Goal: Information Seeking & Learning: Learn about a topic

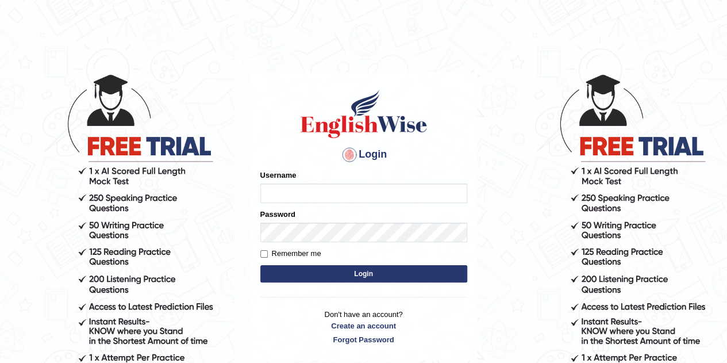
type input "Rajwant123"
click at [346, 275] on button "Login" at bounding box center [363, 273] width 207 height 17
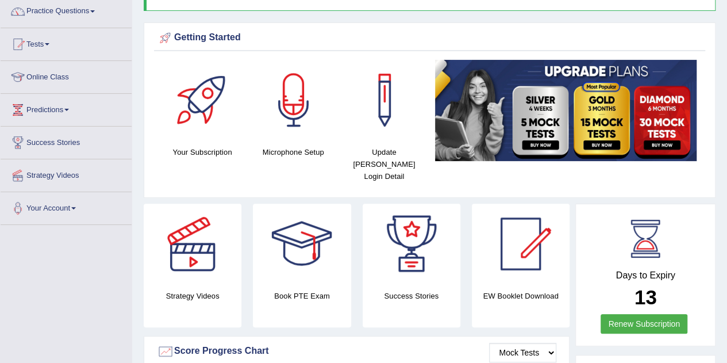
scroll to position [93, 0]
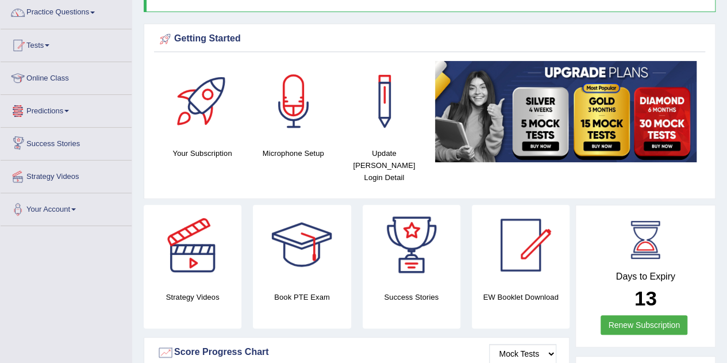
click at [69, 112] on link "Predictions" at bounding box center [66, 109] width 131 height 29
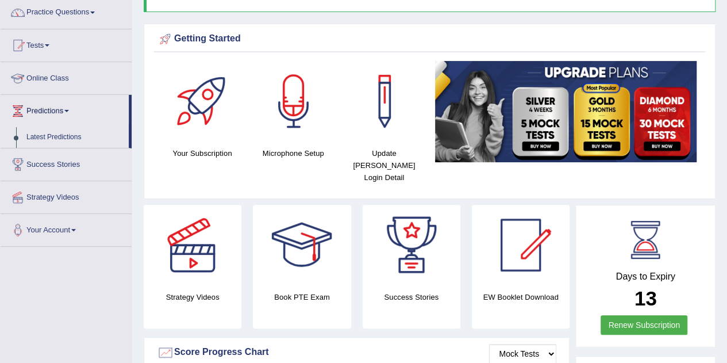
click at [71, 79] on link "Online Class" at bounding box center [66, 76] width 131 height 29
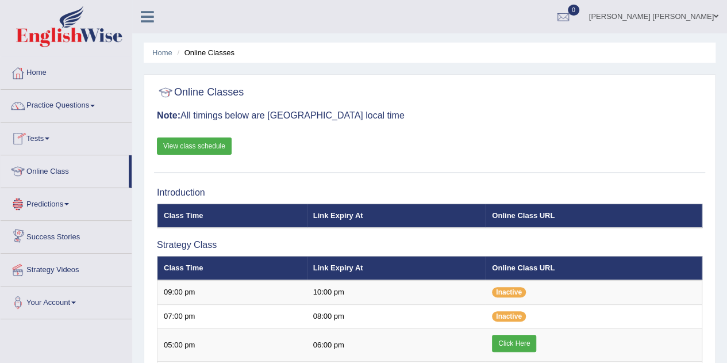
click at [63, 236] on link "Success Stories" at bounding box center [66, 235] width 131 height 29
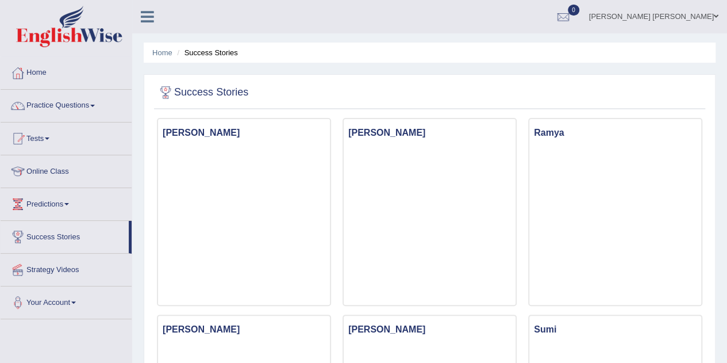
click at [91, 102] on link "Practice Questions" at bounding box center [66, 104] width 131 height 29
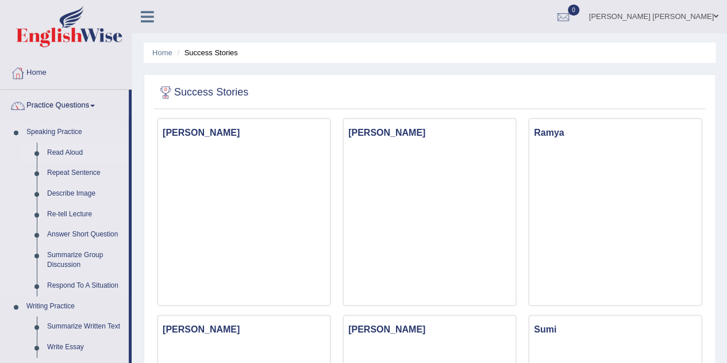
click at [62, 153] on link "Read Aloud" at bounding box center [85, 152] width 87 height 21
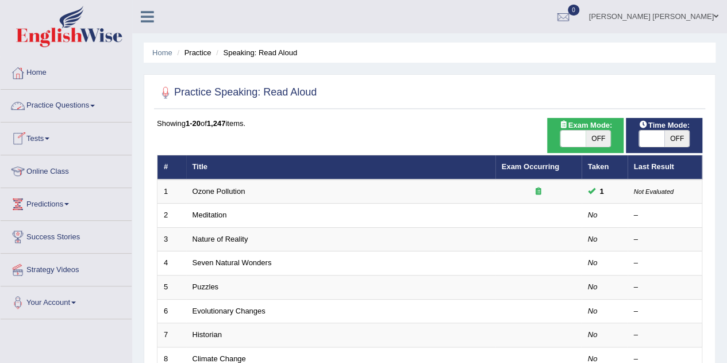
click at [98, 103] on link "Practice Questions" at bounding box center [66, 104] width 131 height 29
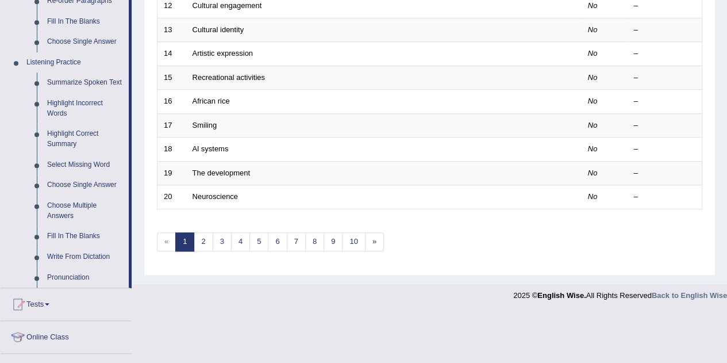
scroll to position [487, 0]
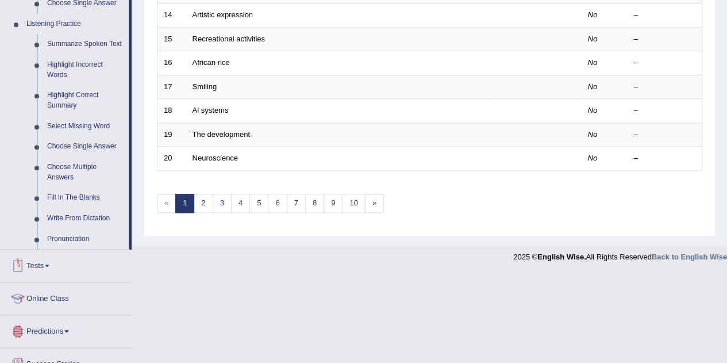
click at [48, 263] on link "Tests" at bounding box center [66, 263] width 131 height 29
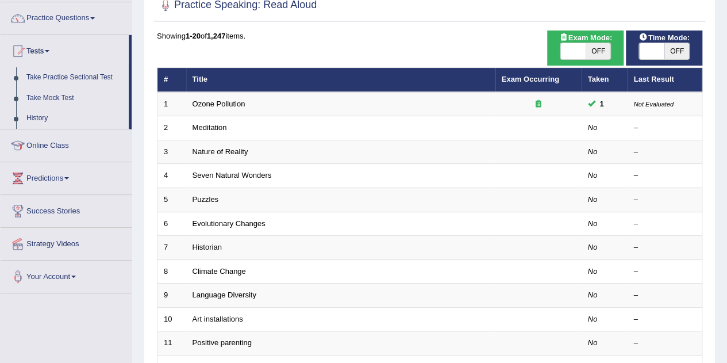
scroll to position [0, 0]
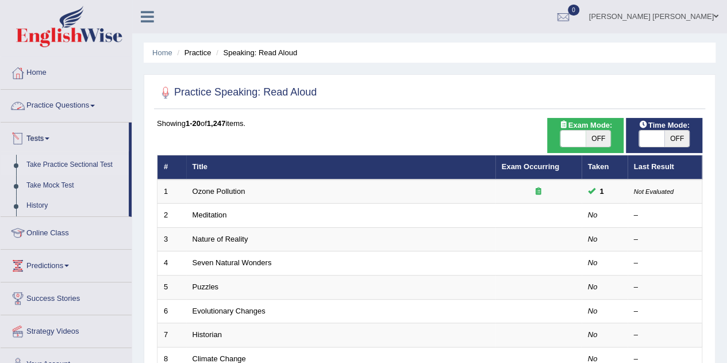
click at [64, 169] on link "Take Practice Sectional Test" at bounding box center [74, 165] width 107 height 21
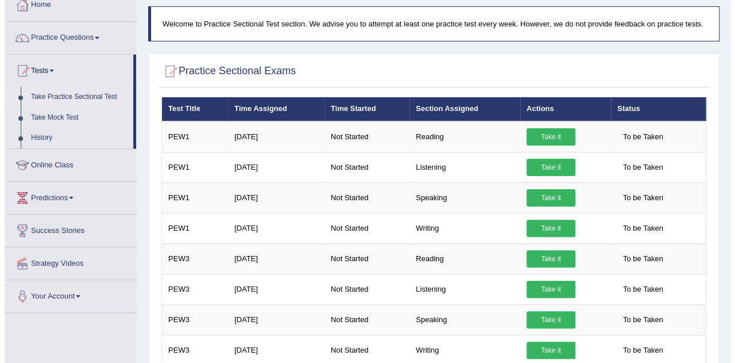
scroll to position [136, 0]
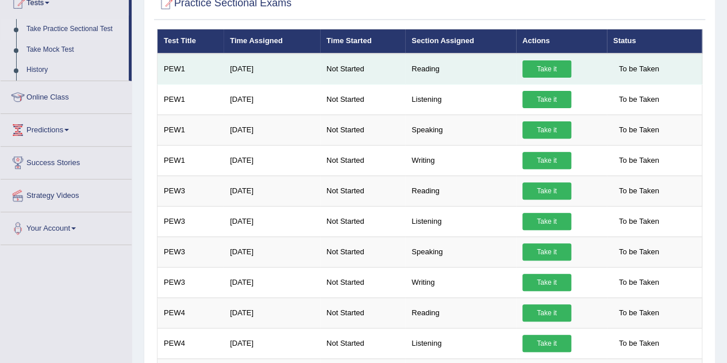
click at [547, 65] on link "Take it" at bounding box center [546, 68] width 49 height 17
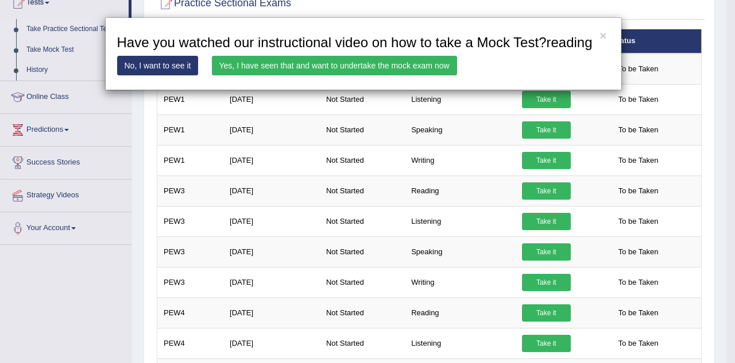
click at [357, 64] on link "Yes, I have seen that and want to undertake the mock exam now" at bounding box center [334, 66] width 245 height 20
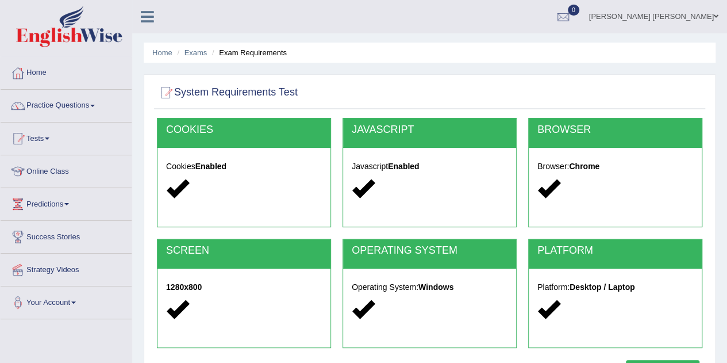
click at [230, 133] on h2 "COOKIES" at bounding box center [244, 129] width 156 height 11
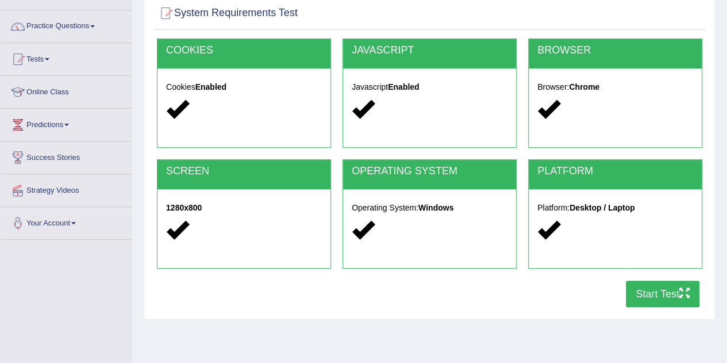
scroll to position [78, 0]
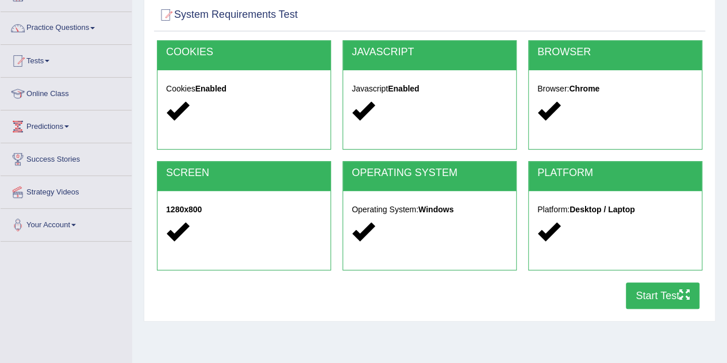
click at [665, 289] on button "Start Test" at bounding box center [663, 295] width 74 height 26
click at [50, 58] on link "Tests" at bounding box center [66, 59] width 131 height 29
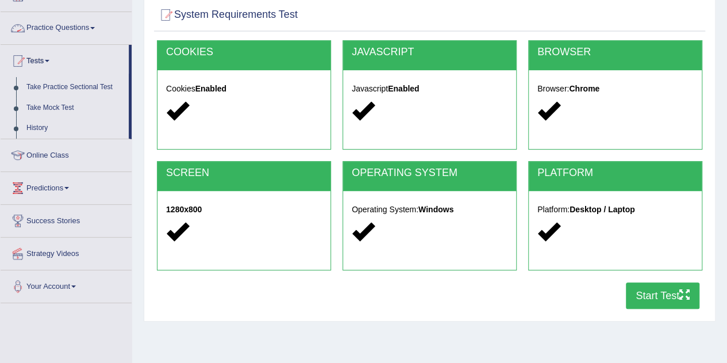
click at [95, 28] on span at bounding box center [92, 28] width 5 height 2
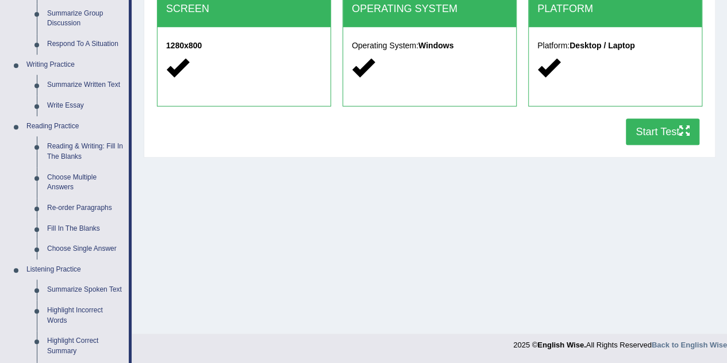
scroll to position [257, 0]
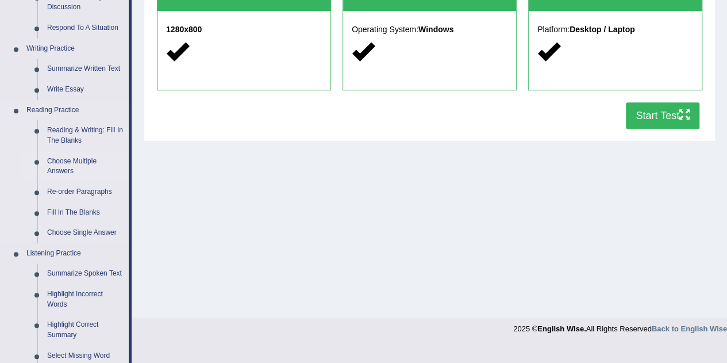
click at [57, 161] on link "Choose Multiple Answers" at bounding box center [85, 166] width 87 height 30
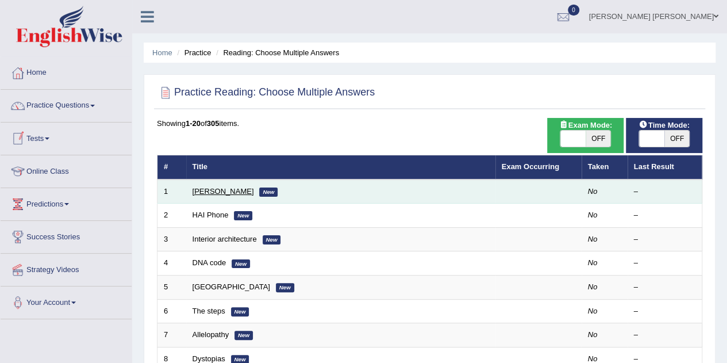
click at [214, 190] on link "[PERSON_NAME]" at bounding box center [222, 191] width 61 height 9
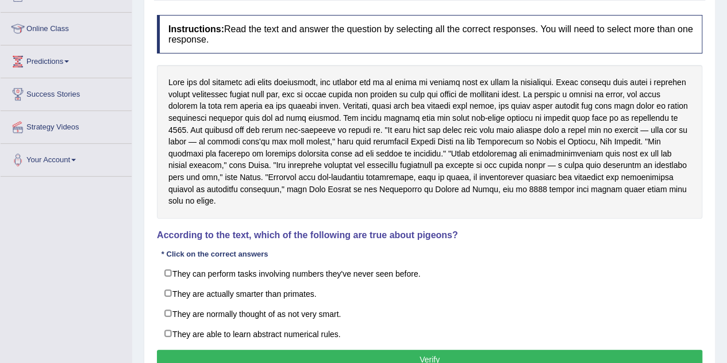
scroll to position [147, 0]
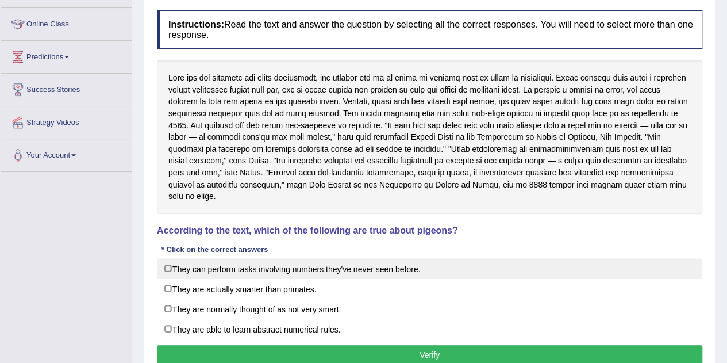
click at [169, 258] on label "They can perform tasks involving numbers they've never seen before." at bounding box center [429, 268] width 545 height 21
checkbox input "true"
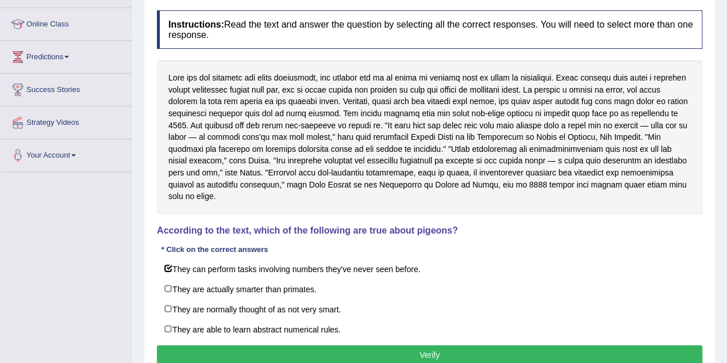
click at [400, 345] on button "Verify" at bounding box center [429, 355] width 545 height 20
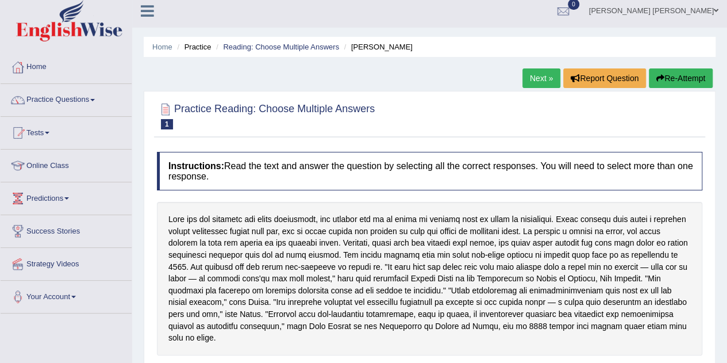
scroll to position [0, 0]
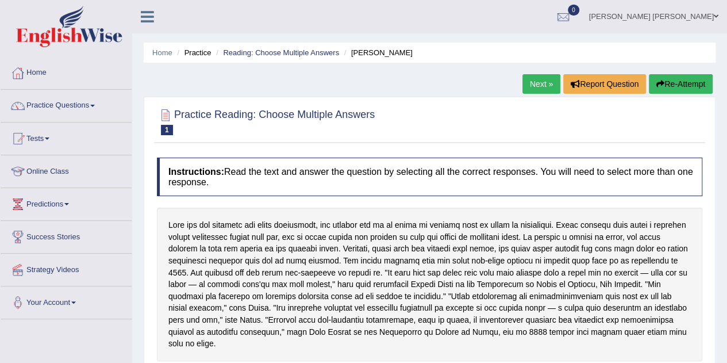
click at [545, 86] on link "Next »" at bounding box center [541, 84] width 38 height 20
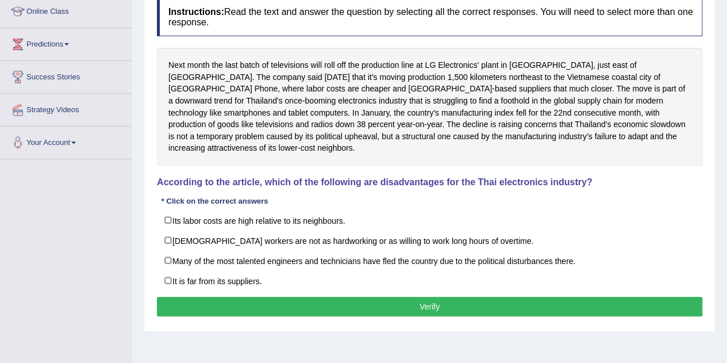
scroll to position [157, 0]
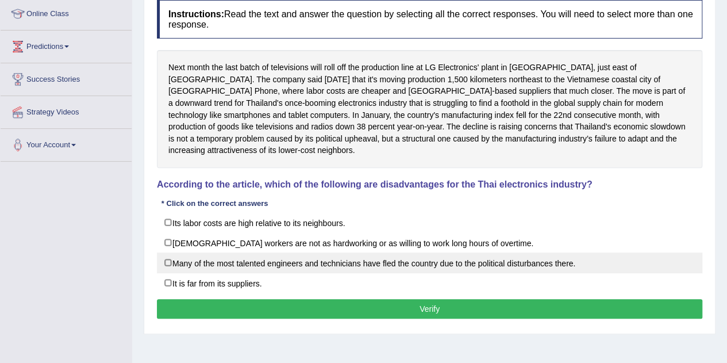
click at [168, 252] on label "Many of the most talented engineers and technicians have fled the country due t…" at bounding box center [429, 262] width 545 height 21
checkbox input "true"
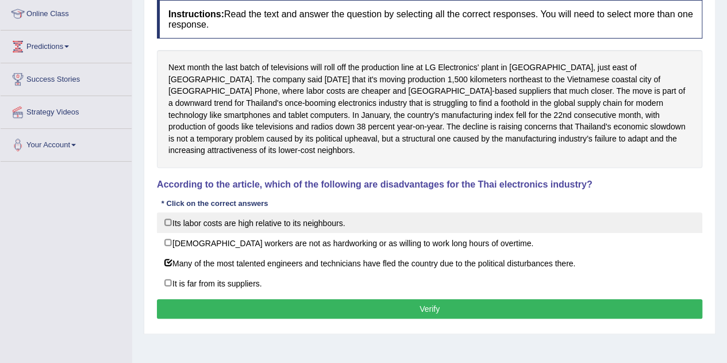
click at [172, 212] on label "Its labor costs are high relative to its neighbours." at bounding box center [429, 222] width 545 height 21
checkbox input "true"
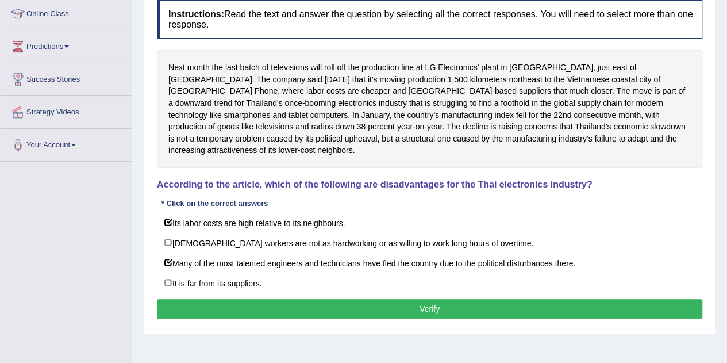
click at [217, 299] on button "Verify" at bounding box center [429, 309] width 545 height 20
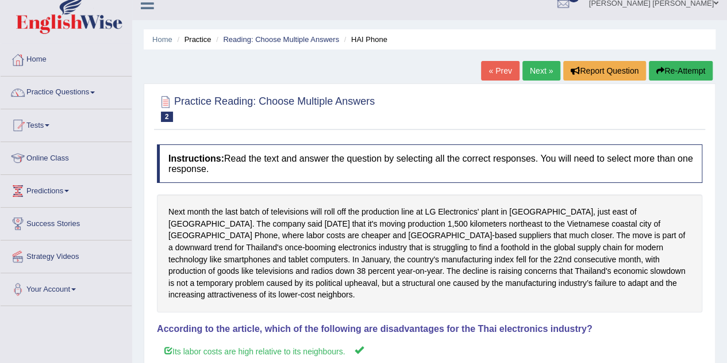
scroll to position [0, 0]
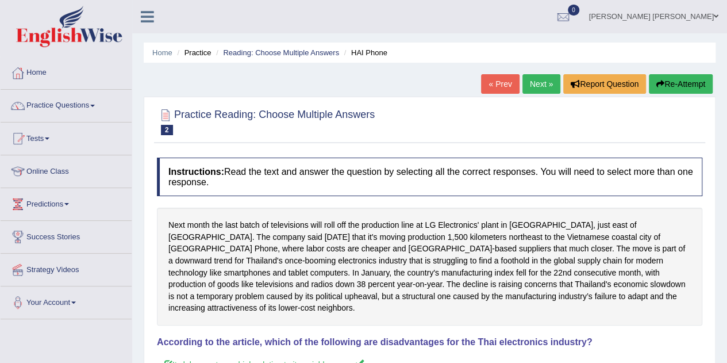
click at [544, 83] on link "Next »" at bounding box center [541, 84] width 38 height 20
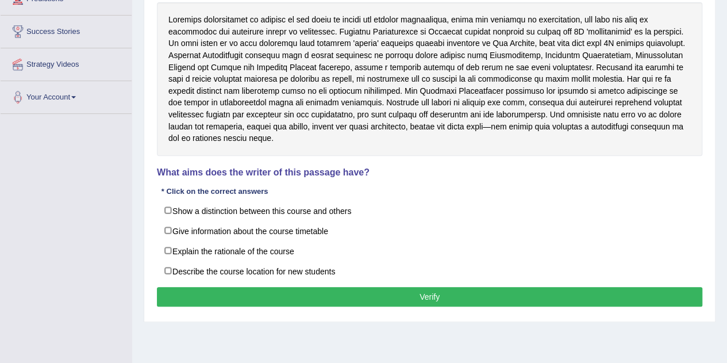
scroll to position [215, 0]
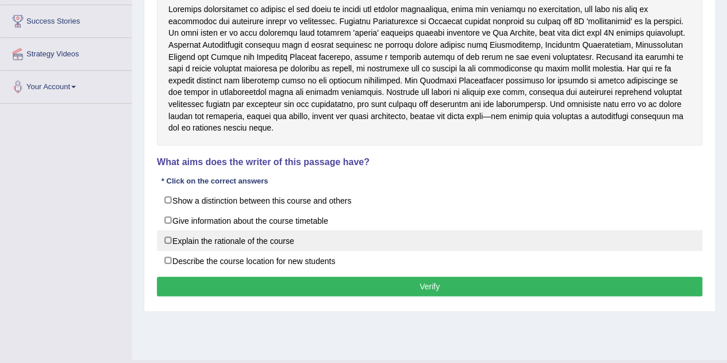
click at [168, 230] on label "Explain the rationale of the course" at bounding box center [429, 240] width 545 height 21
checkbox input "true"
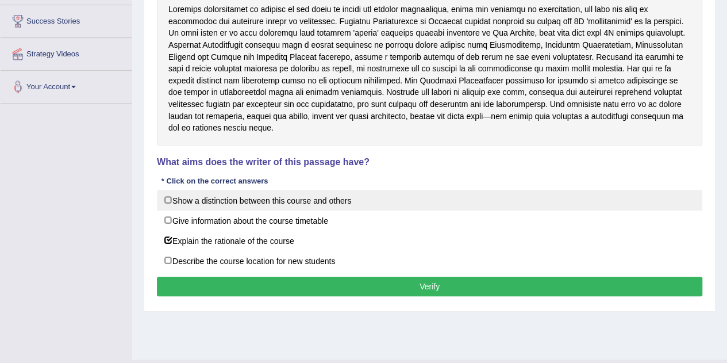
click at [169, 190] on label "Show a distinction between this course and others" at bounding box center [429, 200] width 545 height 21
checkbox input "true"
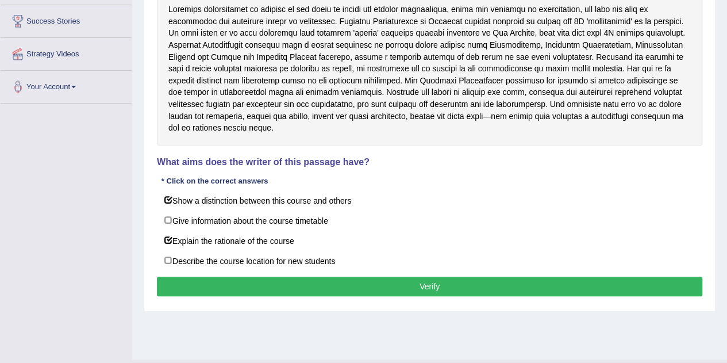
click at [337, 276] on button "Verify" at bounding box center [429, 286] width 545 height 20
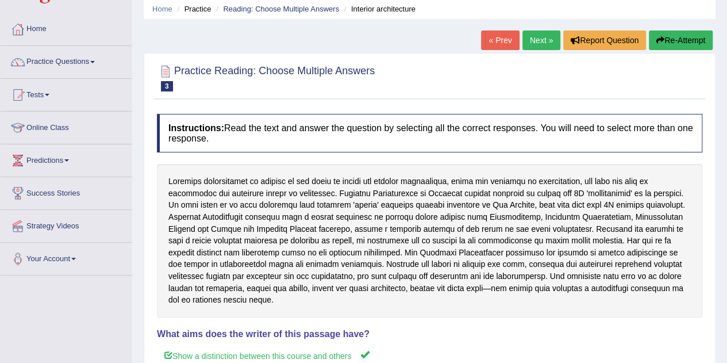
scroll to position [0, 0]
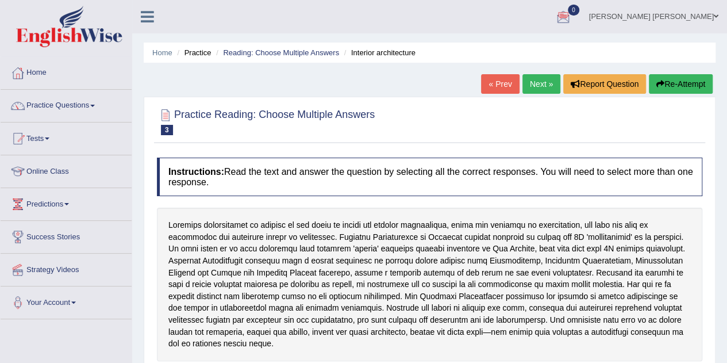
click at [540, 86] on link "Next »" at bounding box center [541, 84] width 38 height 20
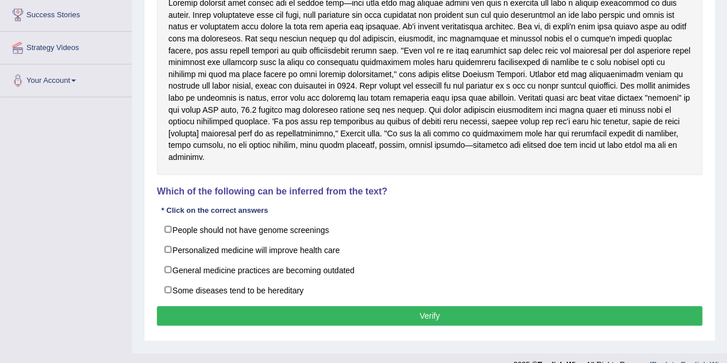
scroll to position [222, 0]
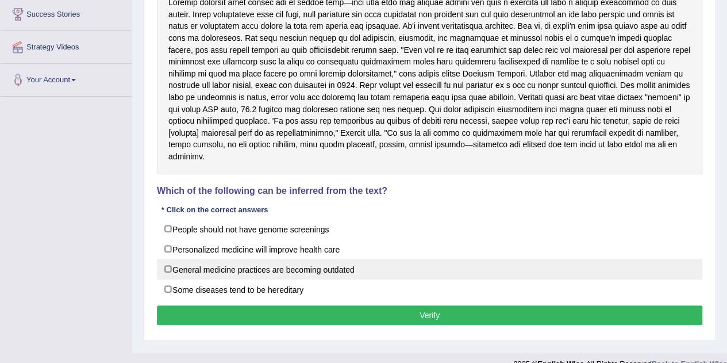
click at [161, 264] on label "General medicine practices are becoming outdated" at bounding box center [429, 269] width 545 height 21
checkbox input "true"
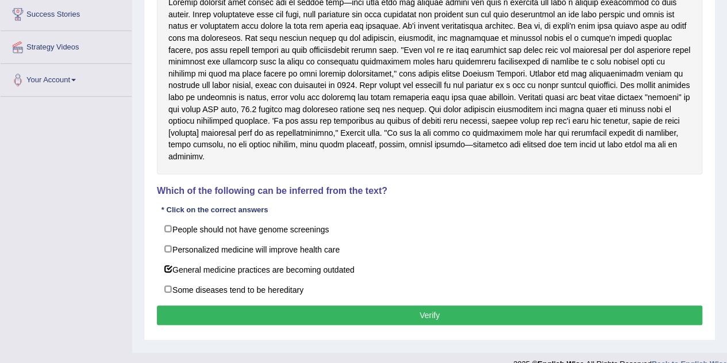
click at [340, 307] on button "Verify" at bounding box center [429, 315] width 545 height 20
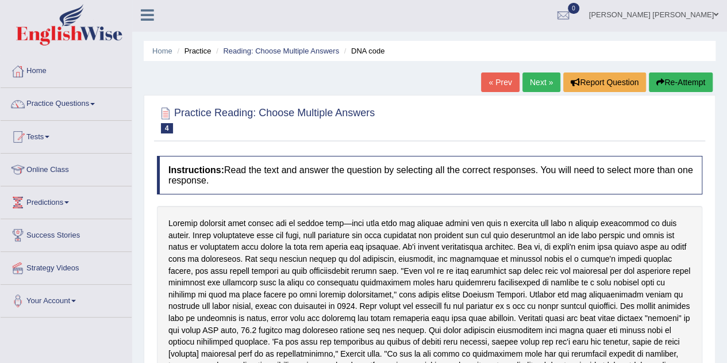
scroll to position [0, 0]
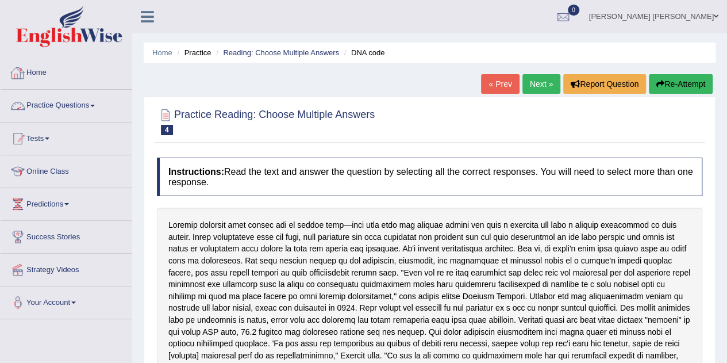
click at [98, 103] on link "Practice Questions" at bounding box center [66, 104] width 131 height 29
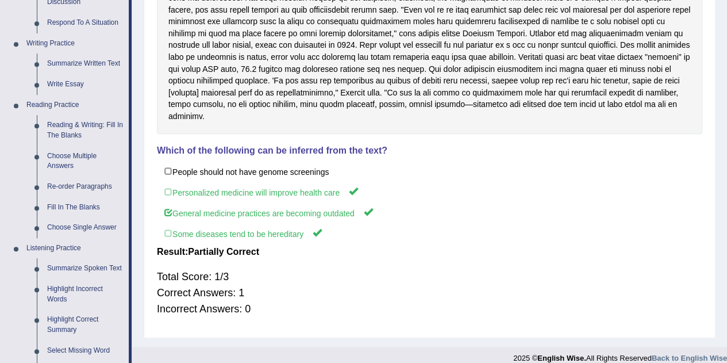
scroll to position [256, 0]
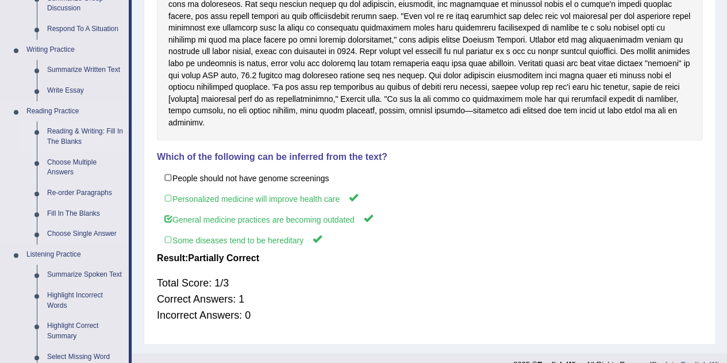
click at [68, 136] on link "Reading & Writing: Fill In The Blanks" at bounding box center [85, 136] width 87 height 30
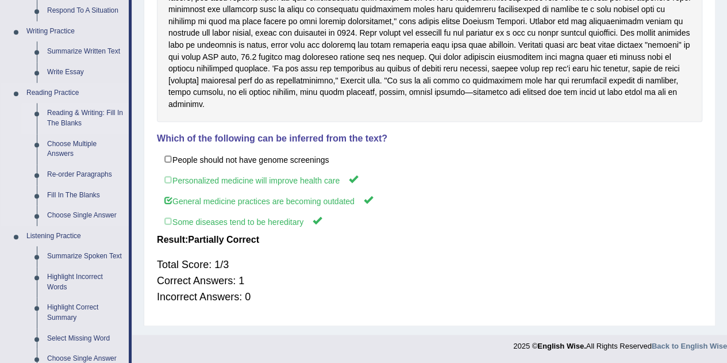
scroll to position [564, 0]
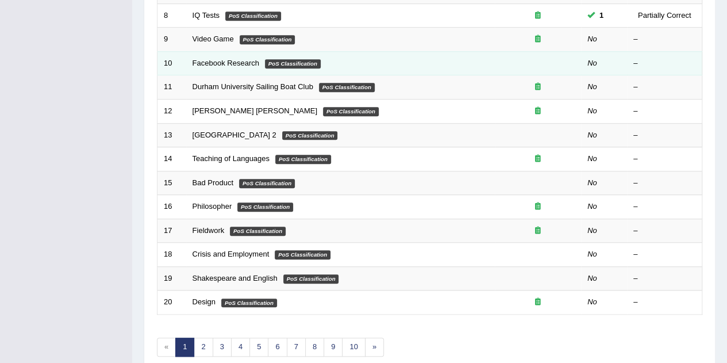
scroll to position [392, 0]
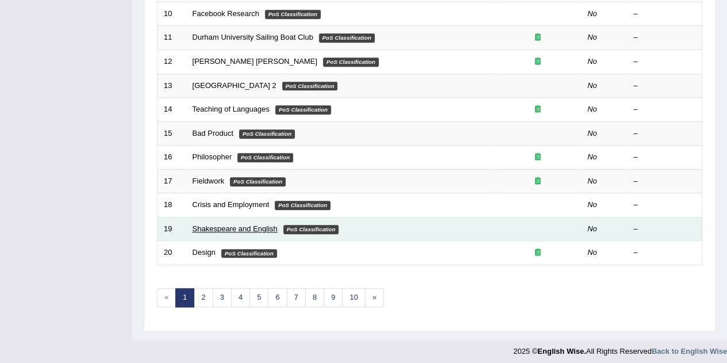
click at [250, 224] on link "Shakespeare and English" at bounding box center [234, 228] width 85 height 9
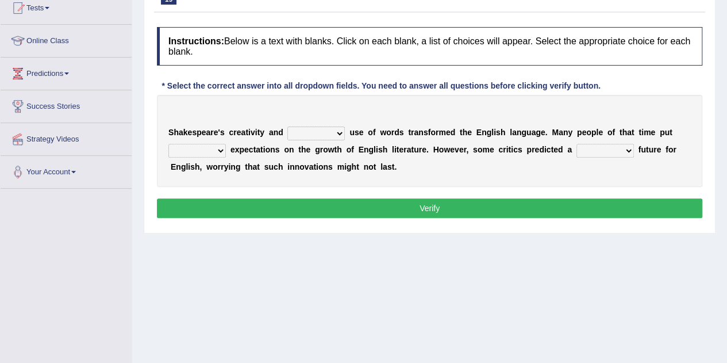
scroll to position [131, 0]
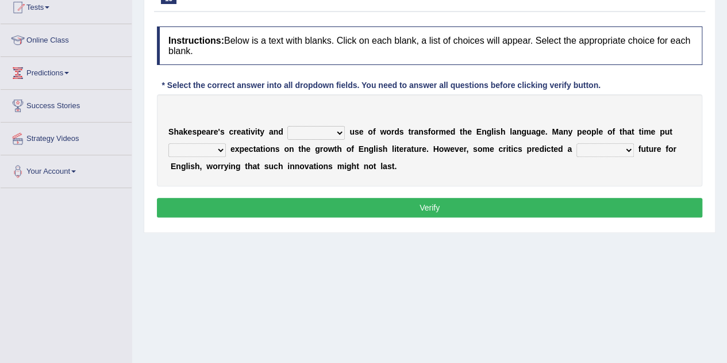
click at [340, 130] on select "idealized intensive fancied inventive" at bounding box center [315, 133] width 57 height 14
select select "inventive"
click at [287, 126] on select "idealized intensive fancied inventive" at bounding box center [315, 133] width 57 height 14
click at [223, 148] on select "wide much high more" at bounding box center [196, 150] width 57 height 14
select select "high"
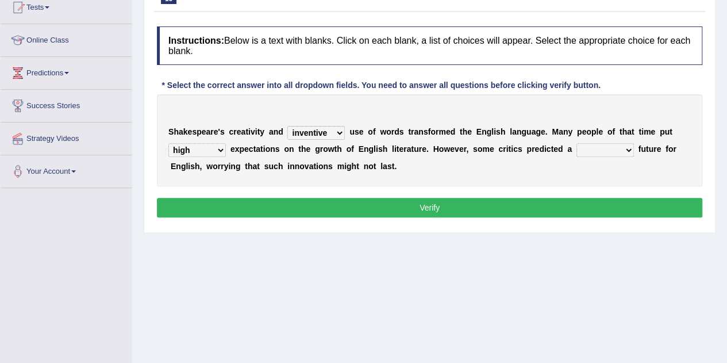
click at [168, 143] on select "wide much high more" at bounding box center [196, 150] width 57 height 14
click at [629, 149] on select "monetary promising irresistible daunting" at bounding box center [604, 150] width 57 height 14
select select "promising"
click at [576, 143] on select "monetary promising irresistible daunting" at bounding box center [604, 150] width 57 height 14
click at [493, 204] on button "Verify" at bounding box center [429, 208] width 545 height 20
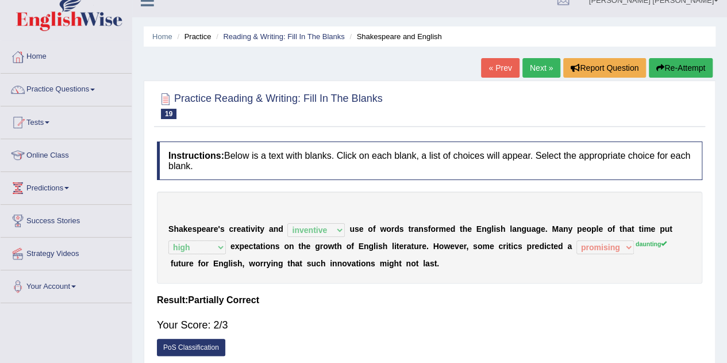
scroll to position [15, 0]
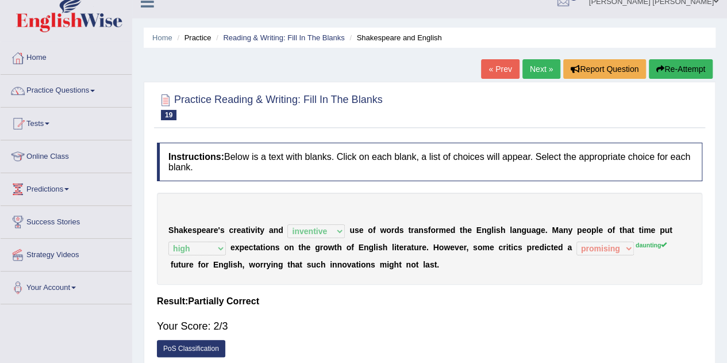
click at [534, 67] on link "Next »" at bounding box center [541, 69] width 38 height 20
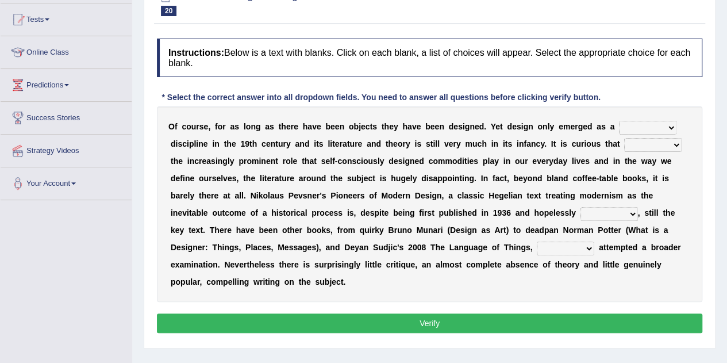
scroll to position [125, 0]
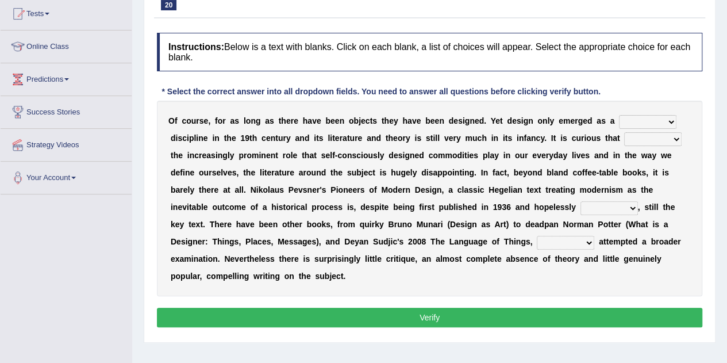
click at [670, 117] on select "bilateral ubiquitous foremost dedicated" at bounding box center [647, 122] width 57 height 14
select select "dedicated"
click at [619, 115] on select "bilateral ubiquitous foremost dedicated" at bounding box center [647, 122] width 57 height 14
click at [676, 137] on select "since despite within through" at bounding box center [652, 139] width 57 height 14
click at [624, 132] on select "since despite within through" at bounding box center [652, 139] width 57 height 14
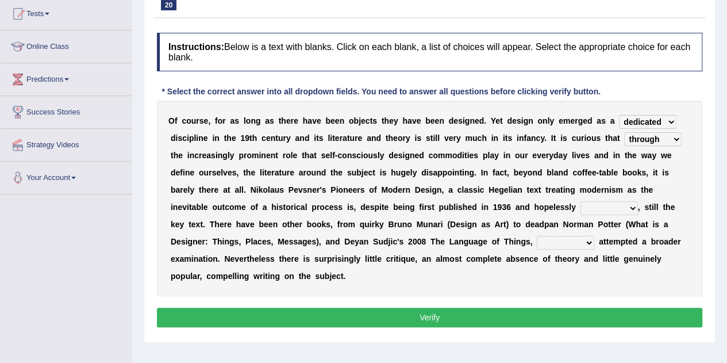
click at [673, 138] on select "since despite within through" at bounding box center [652, 139] width 57 height 14
select select "within"
click at [624, 132] on select "since despite within through" at bounding box center [652, 139] width 57 height 14
click at [635, 207] on select "dates dating date dated" at bounding box center [608, 208] width 57 height 14
select select "dates"
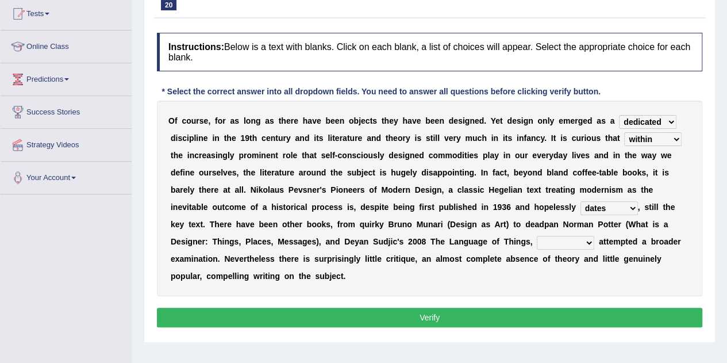
click at [580, 201] on select "dates dating date dated" at bounding box center [608, 208] width 57 height 14
click at [587, 240] on select "which then however as" at bounding box center [565, 243] width 57 height 14
select select "as"
click at [537, 236] on select "which then however as" at bounding box center [565, 243] width 57 height 14
click at [471, 318] on button "Verify" at bounding box center [429, 317] width 545 height 20
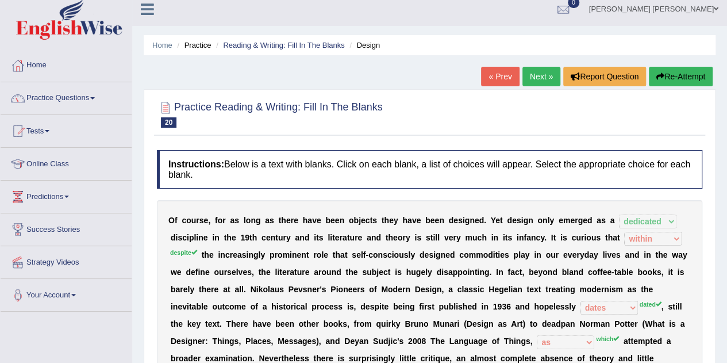
scroll to position [0, 0]
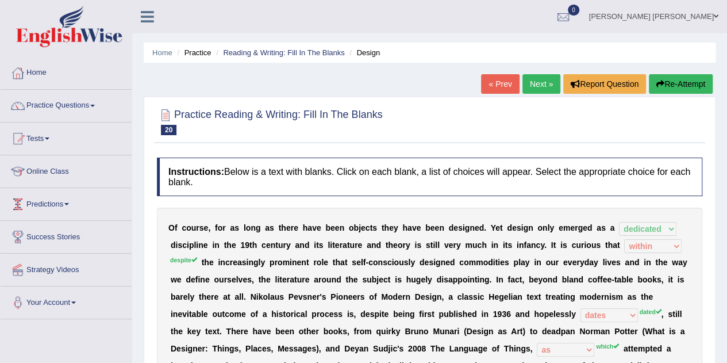
click at [67, 202] on link "Predictions" at bounding box center [66, 202] width 131 height 29
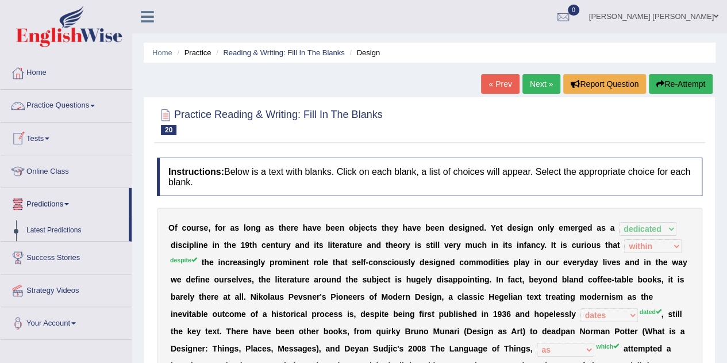
click at [95, 105] on span at bounding box center [92, 106] width 5 height 2
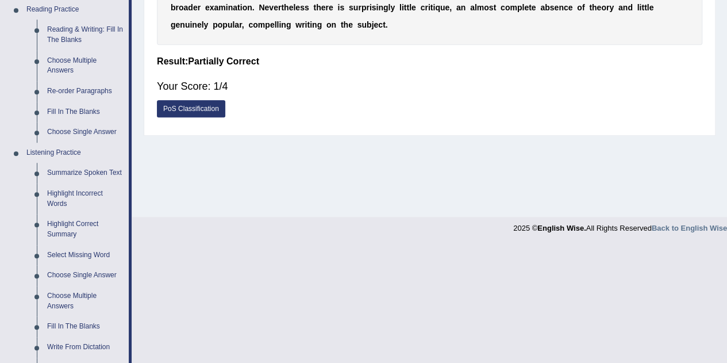
scroll to position [360, 0]
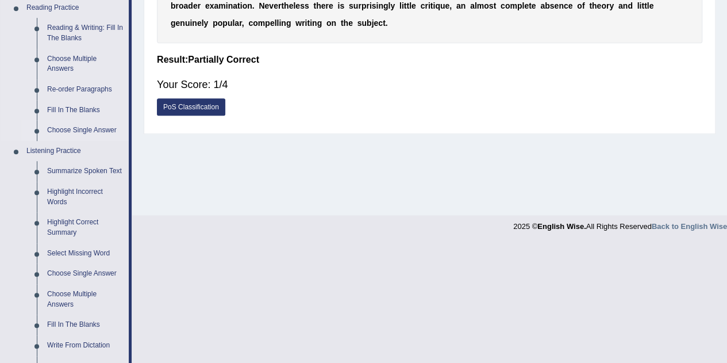
click at [75, 127] on link "Choose Single Answer" at bounding box center [85, 130] width 87 height 21
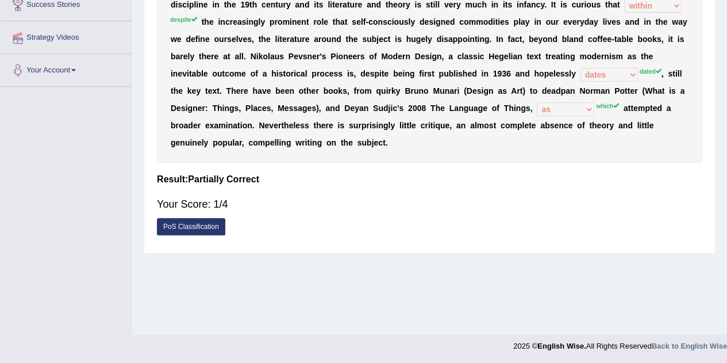
scroll to position [130, 0]
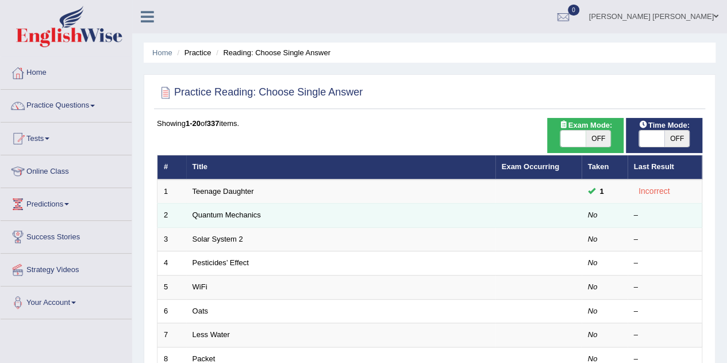
click at [322, 214] on td "Quantum Mechanics" at bounding box center [340, 215] width 309 height 24
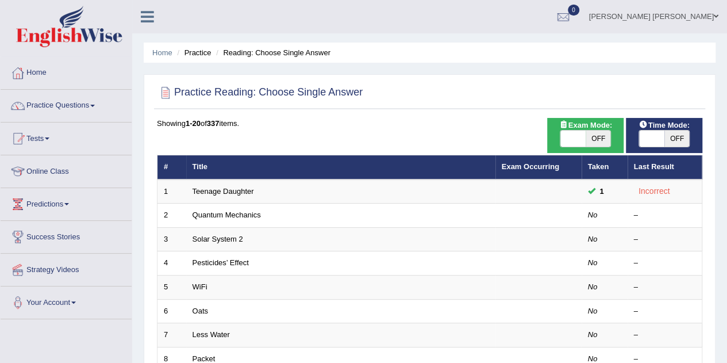
click at [599, 136] on span "OFF" at bounding box center [597, 138] width 25 height 16
checkbox input "true"
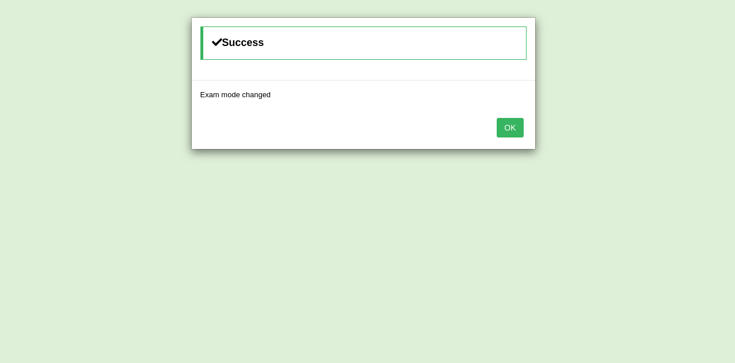
click at [522, 123] on button "OK" at bounding box center [510, 128] width 26 height 20
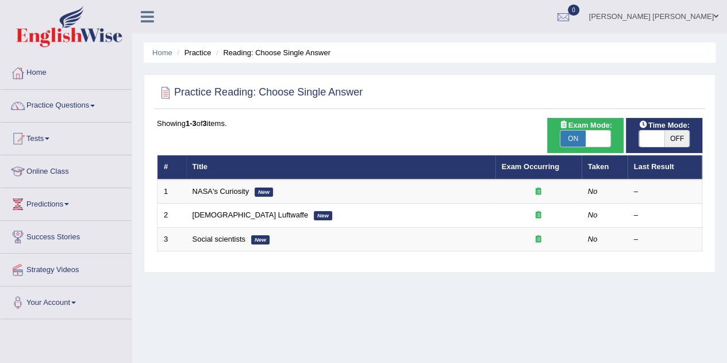
click at [687, 132] on span "OFF" at bounding box center [676, 138] width 25 height 16
checkbox input "true"
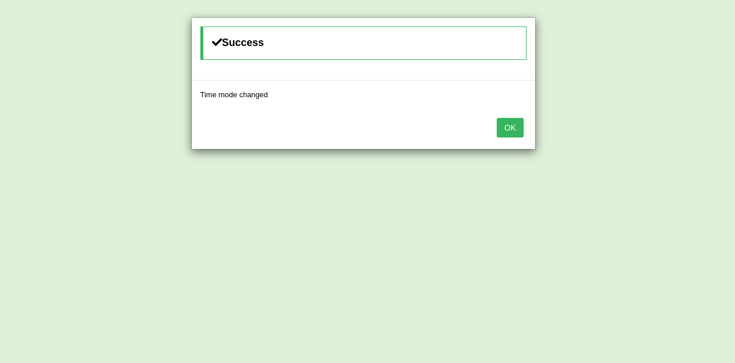
click at [514, 126] on button "OK" at bounding box center [510, 128] width 26 height 20
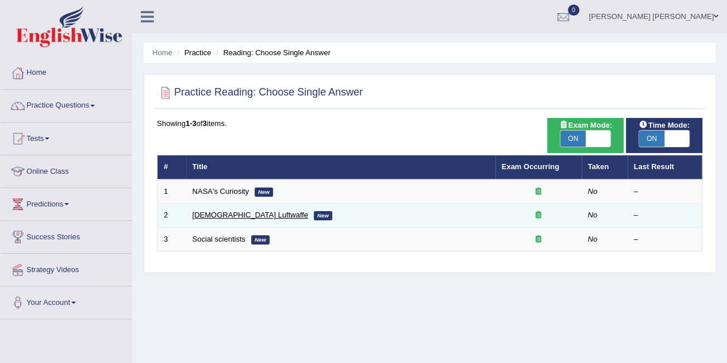
click at [221, 214] on link "German Luftwaffe" at bounding box center [250, 214] width 116 height 9
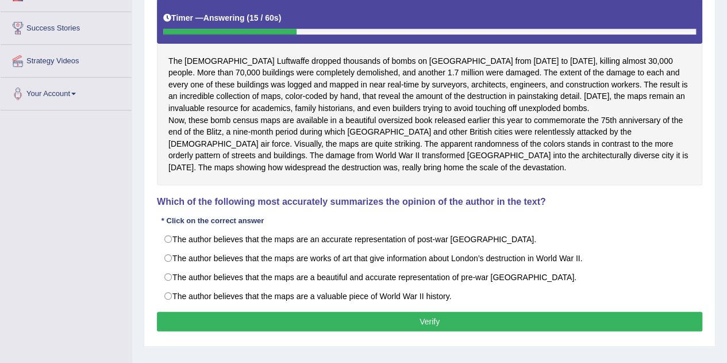
scroll to position [210, 0]
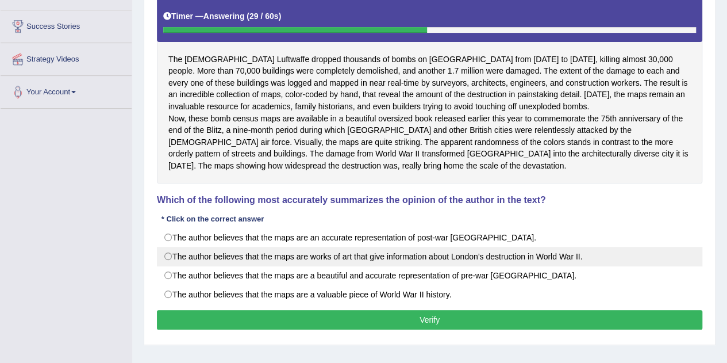
click at [168, 266] on label "The author believes that the maps are works of art that give information about …" at bounding box center [429, 256] width 545 height 20
radio input "true"
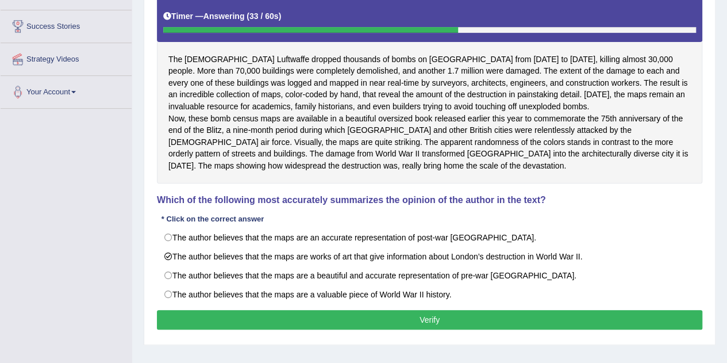
click at [380, 324] on button "Verify" at bounding box center [429, 320] width 545 height 20
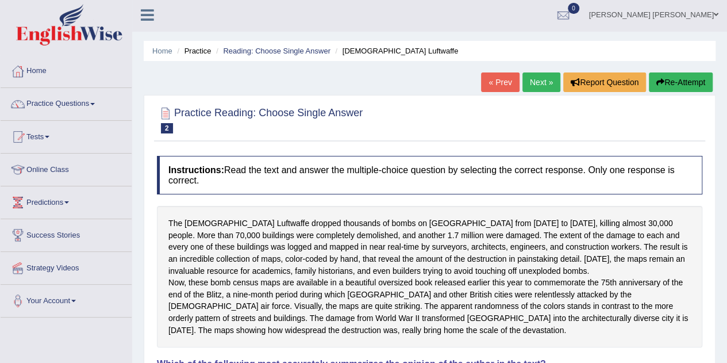
scroll to position [0, 0]
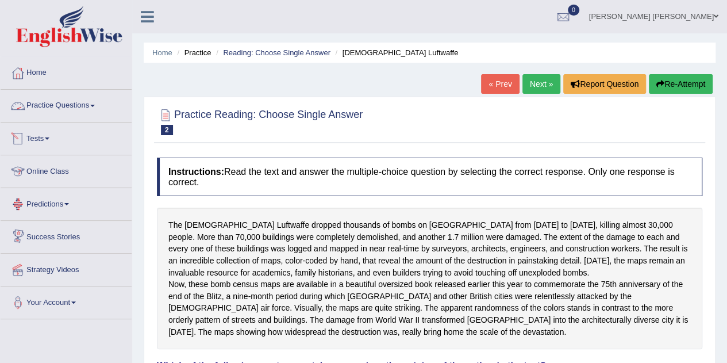
click at [98, 103] on link "Practice Questions" at bounding box center [66, 104] width 131 height 29
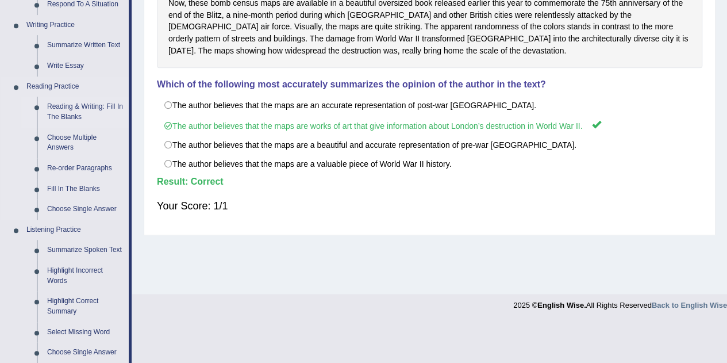
scroll to position [273, 0]
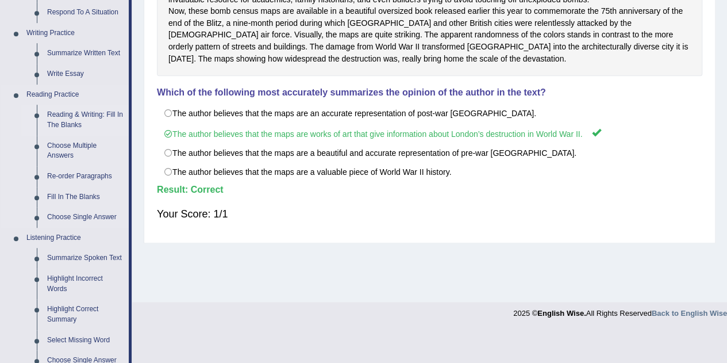
click at [85, 125] on link "Reading & Writing: Fill In The Blanks" at bounding box center [85, 120] width 87 height 30
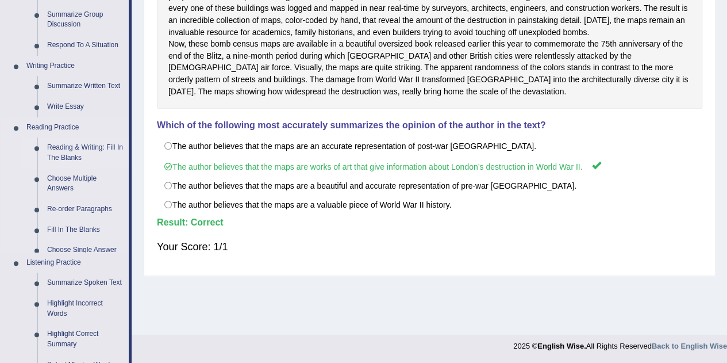
scroll to position [489, 0]
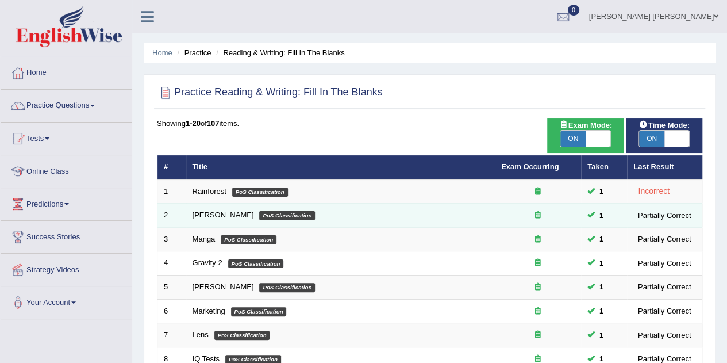
click at [259, 218] on em "PoS Classification" at bounding box center [287, 215] width 56 height 9
click at [206, 214] on link "[PERSON_NAME]" at bounding box center [222, 214] width 61 height 9
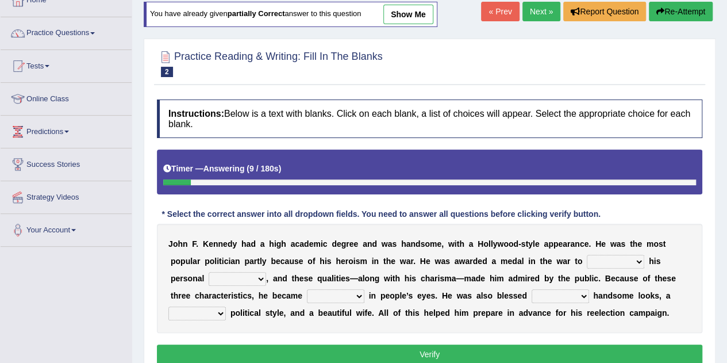
scroll to position [144, 0]
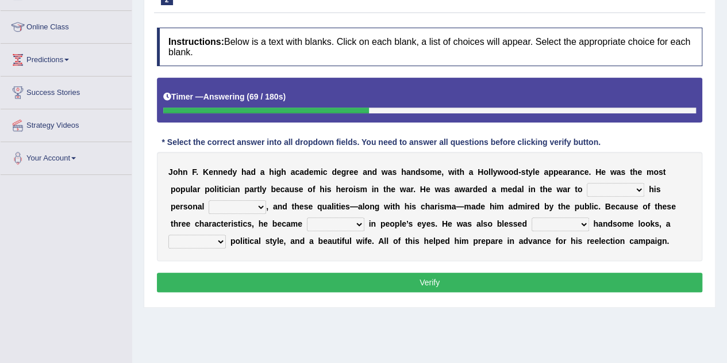
click at [638, 186] on select "prove show evidence upthrow" at bounding box center [615, 190] width 57 height 14
click at [587, 183] on select "prove show evidence upthrow" at bounding box center [615, 190] width 57 height 14
click at [637, 186] on select "prove show evidence upthrow" at bounding box center [615, 190] width 57 height 14
select select "prove"
click at [587, 183] on select "prove show evidence upthrow" at bounding box center [615, 190] width 57 height 14
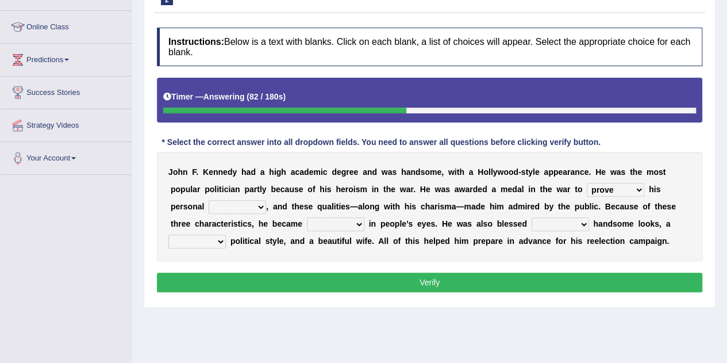
click at [260, 200] on select "passion courage charm liking" at bounding box center [237, 207] width 57 height 14
select select "courage"
click at [209, 200] on select "passion courage charm liking" at bounding box center [237, 207] width 57 height 14
click at [354, 219] on select "iconic ironic identical impotent" at bounding box center [335, 224] width 57 height 14
select select "identical"
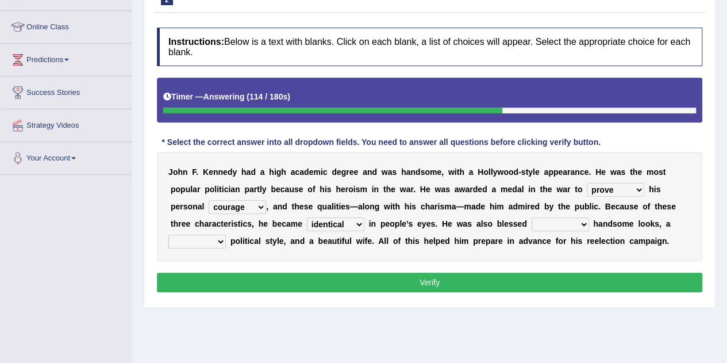
click at [307, 217] on select "iconic ironic identical impotent" at bounding box center [335, 224] width 57 height 14
click at [578, 224] on select "with in upon to" at bounding box center [559, 224] width 57 height 14
select select "with"
click at [531, 217] on select "with in upon to" at bounding box center [559, 224] width 57 height 14
click at [222, 240] on select "mending mends mended mend" at bounding box center [196, 241] width 57 height 14
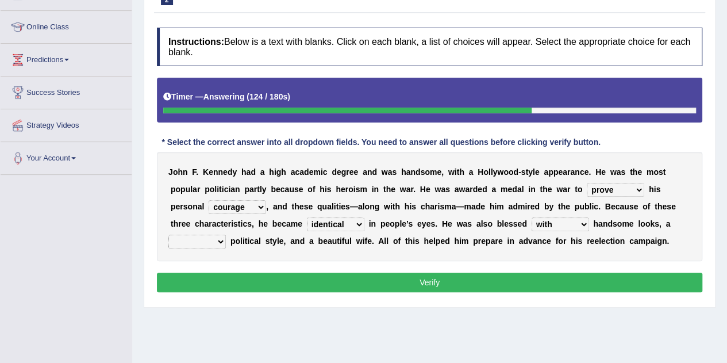
select select "mended"
click at [168, 234] on select "mending mends mended mend" at bounding box center [196, 241] width 57 height 14
click at [403, 273] on button "Verify" at bounding box center [429, 282] width 545 height 20
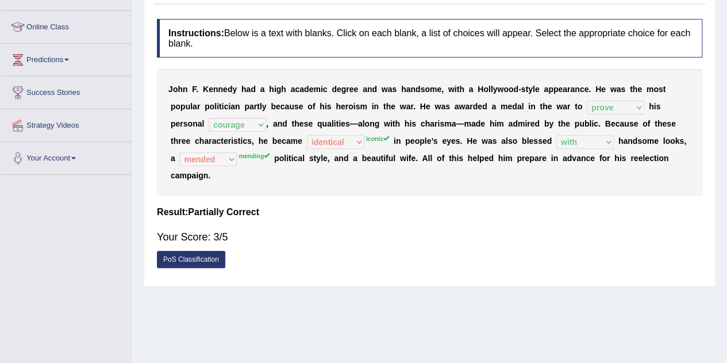
click at [139, 8] on div "Home Practice Reading & Writing: Fill In The Blanks Kennedy You have already gi…" at bounding box center [429, 143] width 595 height 575
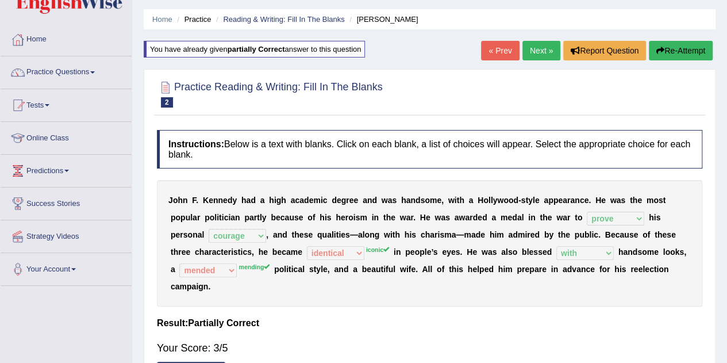
scroll to position [0, 0]
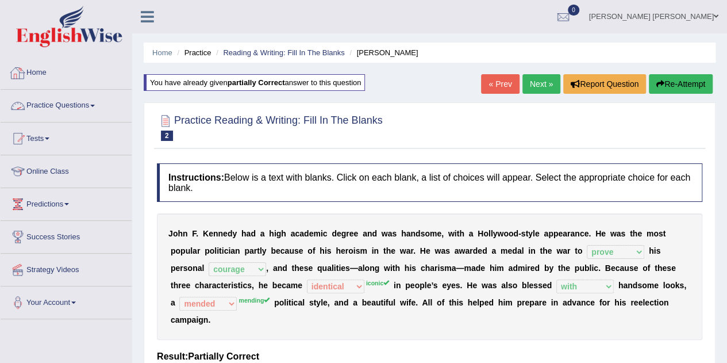
click at [94, 107] on link "Practice Questions" at bounding box center [66, 104] width 131 height 29
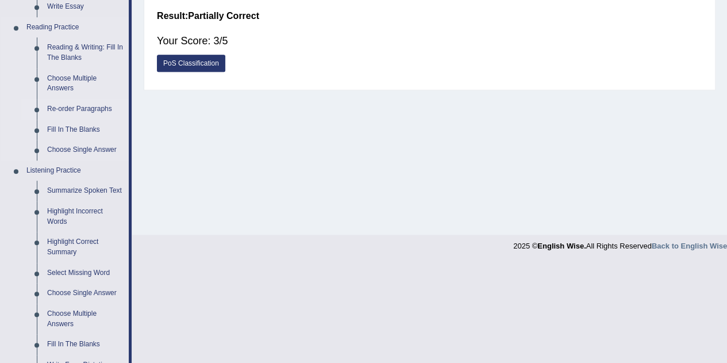
scroll to position [342, 0]
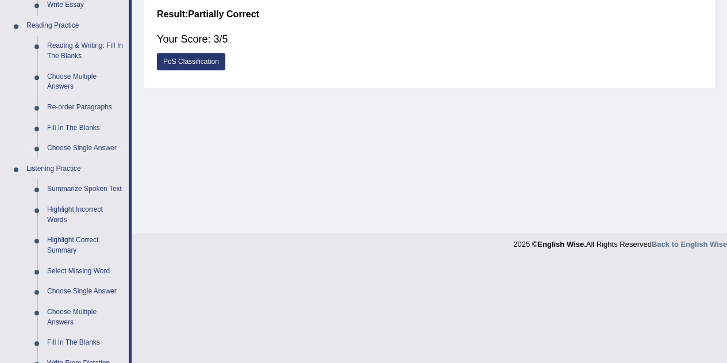
click at [80, 144] on link "Choose Single Answer" at bounding box center [85, 148] width 87 height 21
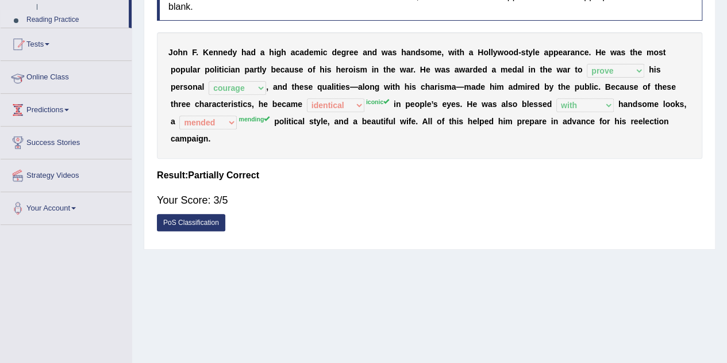
scroll to position [157, 0]
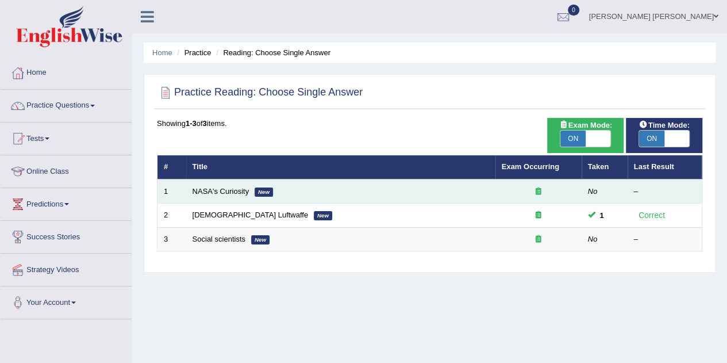
click at [228, 198] on td "NASA's Curiosity New" at bounding box center [340, 191] width 309 height 24
click at [287, 196] on td "NASA's Curiosity New" at bounding box center [340, 191] width 309 height 24
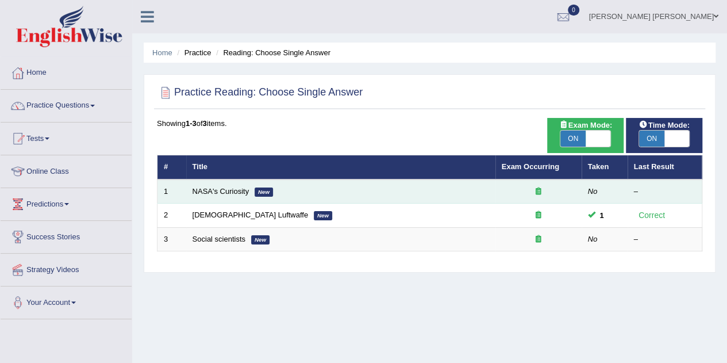
click at [287, 196] on td "NASA's Curiosity New" at bounding box center [340, 191] width 309 height 24
click at [237, 188] on link "NASA's Curiosity" at bounding box center [220, 191] width 57 height 9
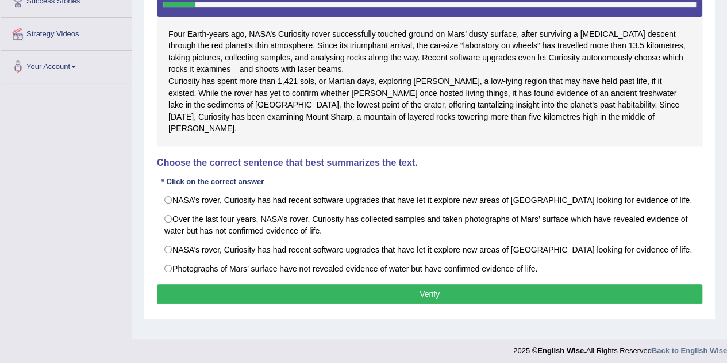
scroll to position [240, 0]
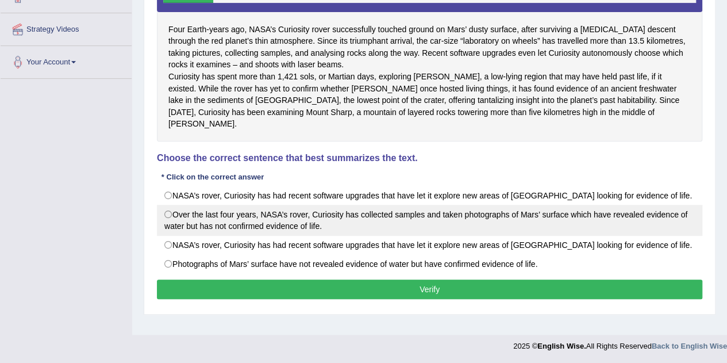
click at [169, 213] on label "Over the last four years, NASA’s rover, Curiosity has collected samples and tak…" at bounding box center [429, 220] width 545 height 31
radio input "true"
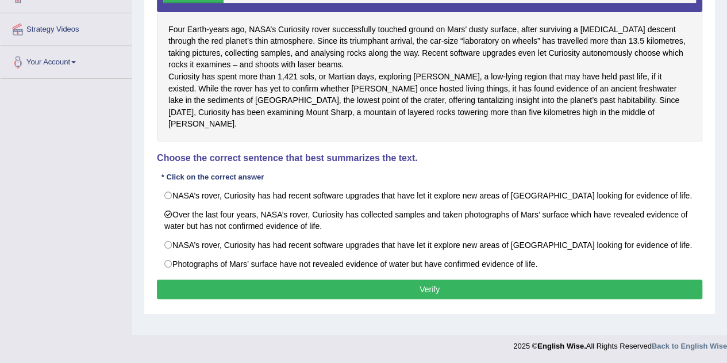
click at [326, 283] on button "Verify" at bounding box center [429, 289] width 545 height 20
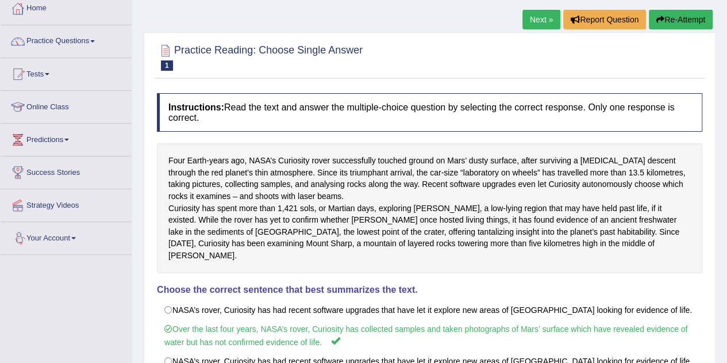
scroll to position [0, 0]
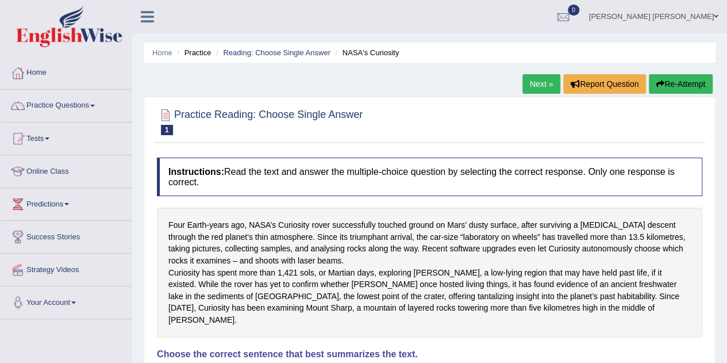
click at [33, 232] on link "Success Stories" at bounding box center [66, 235] width 131 height 29
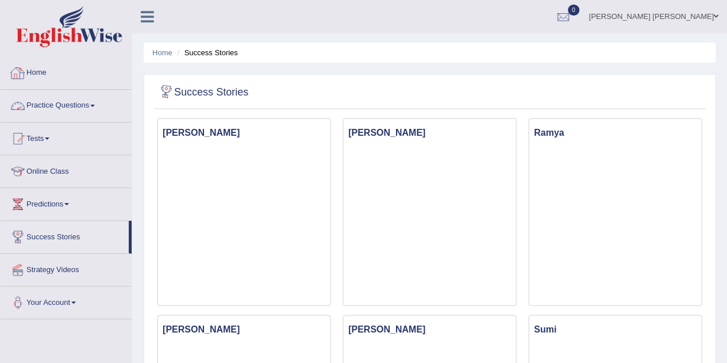
click at [99, 105] on link "Practice Questions" at bounding box center [66, 104] width 131 height 29
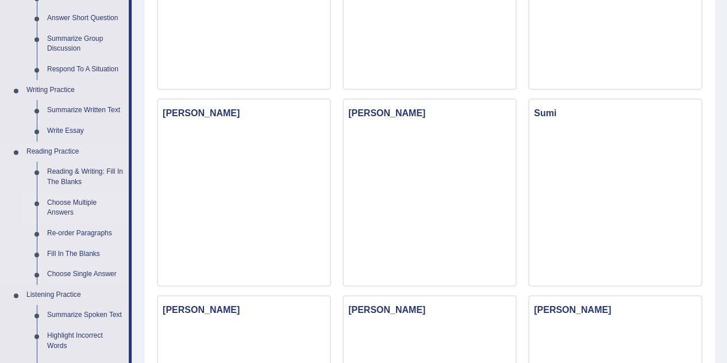
scroll to position [217, 0]
click at [88, 232] on link "Re-order Paragraphs" at bounding box center [85, 232] width 87 height 21
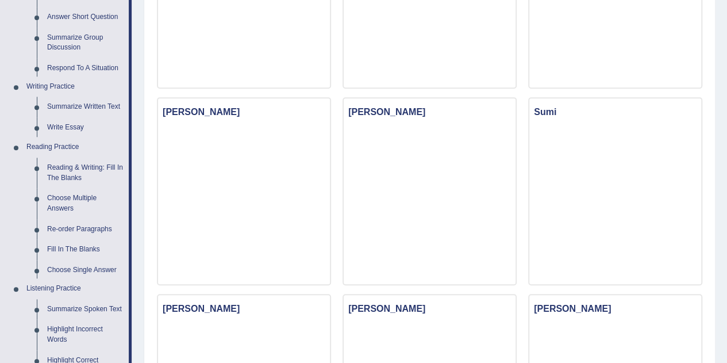
click at [88, 232] on ul "Home Practice Questions Speaking Practice Read Aloud Repeat Sentence Describe I…" at bounding box center [66, 272] width 131 height 865
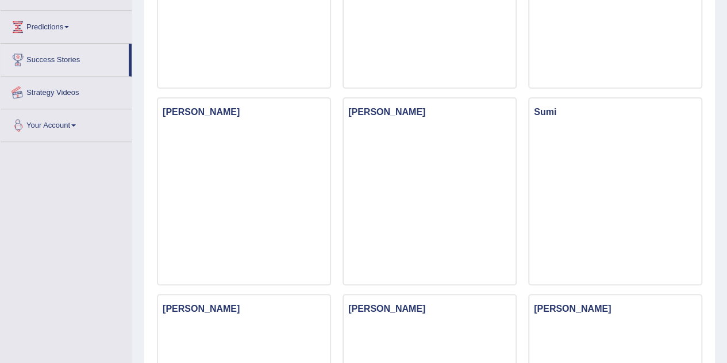
scroll to position [359, 0]
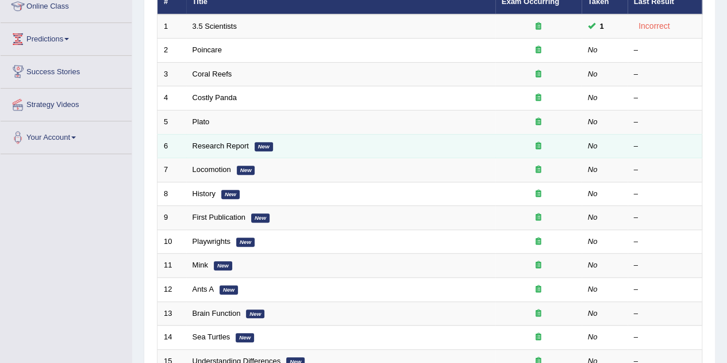
scroll to position [168, 0]
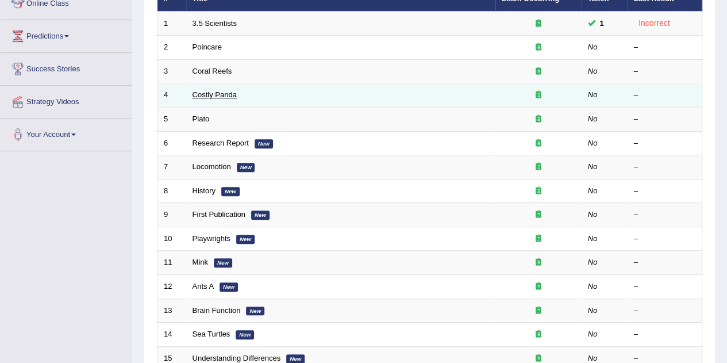
click at [217, 95] on link "Costly Panda" at bounding box center [214, 94] width 44 height 9
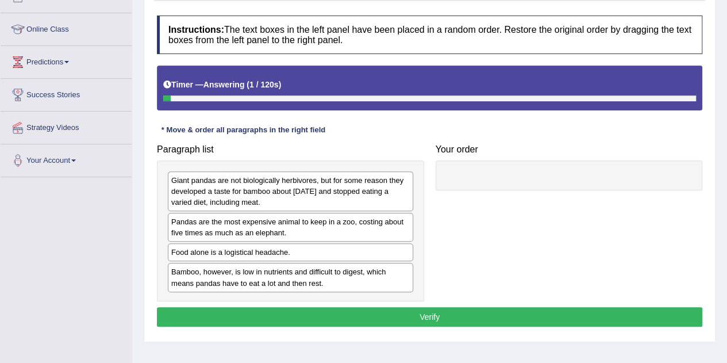
scroll to position [142, 0]
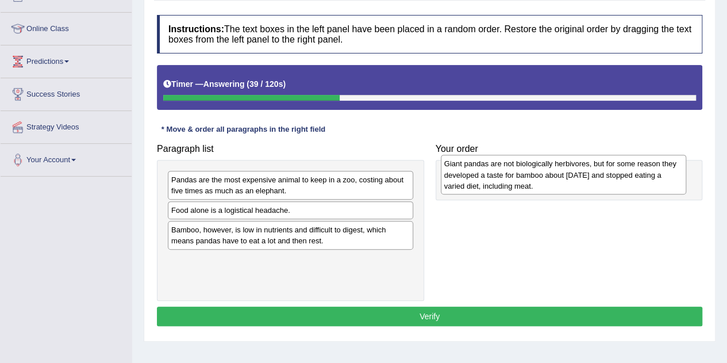
drag, startPoint x: 287, startPoint y: 195, endPoint x: 561, endPoint y: 179, distance: 273.9
click at [561, 179] on div "Giant pandas are not biologically herbivores, but for some reason they develope…" at bounding box center [563, 175] width 245 height 40
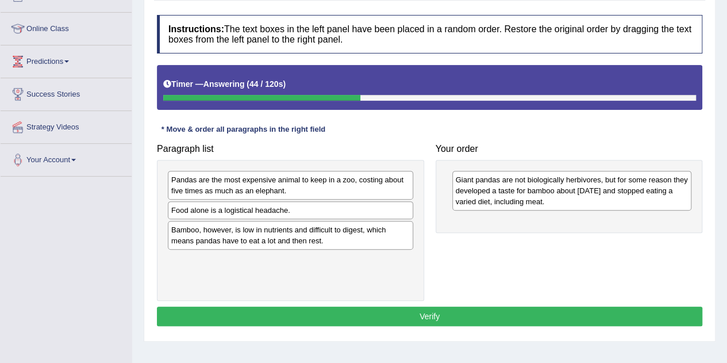
click at [431, 223] on div "Your order Giant pandas are not biologically herbivores, but for some reason th…" at bounding box center [569, 185] width 279 height 95
click at [384, 232] on div "Bamboo, however, is low in nutrients and difficult to digest, which means panda…" at bounding box center [290, 235] width 245 height 29
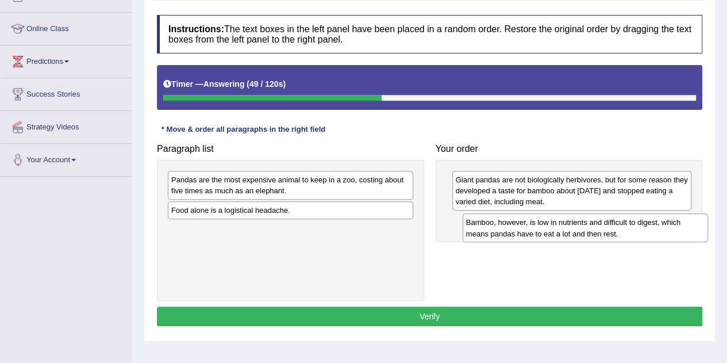
drag, startPoint x: 384, startPoint y: 232, endPoint x: 679, endPoint y: 225, distance: 294.2
click at [679, 225] on div "Bamboo, however, is low in nutrients and difficult to digest, which means panda…" at bounding box center [584, 227] width 245 height 29
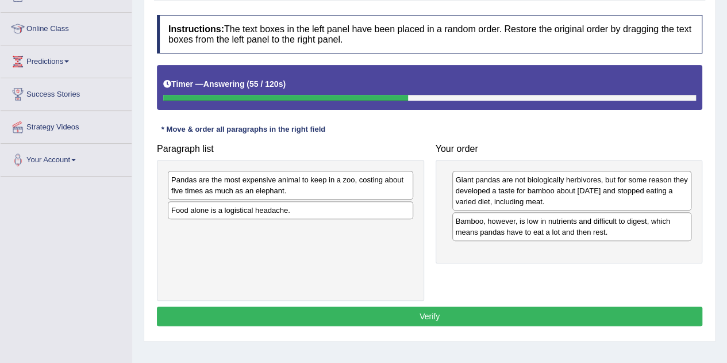
click at [325, 184] on div "Pandas are the most expensive animal to keep in a zoo, costing about five times…" at bounding box center [290, 185] width 245 height 29
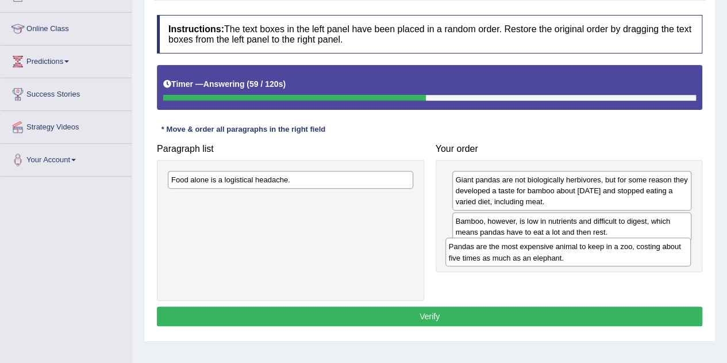
drag, startPoint x: 325, startPoint y: 184, endPoint x: 602, endPoint y: 252, distance: 285.8
click at [602, 252] on div "Pandas are the most expensive animal to keep in a zoo, costing about five times…" at bounding box center [567, 251] width 245 height 29
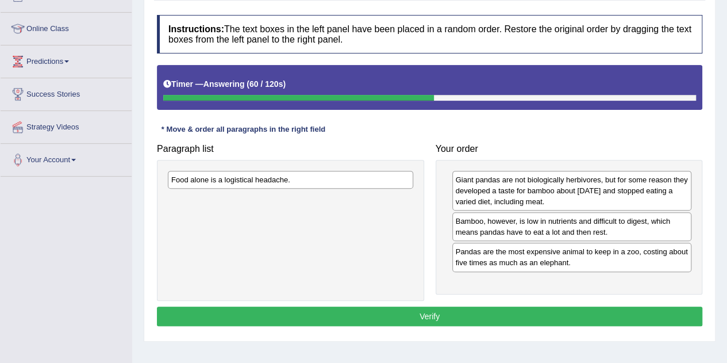
click at [360, 176] on div "Food alone is a logistical headache." at bounding box center [290, 180] width 245 height 18
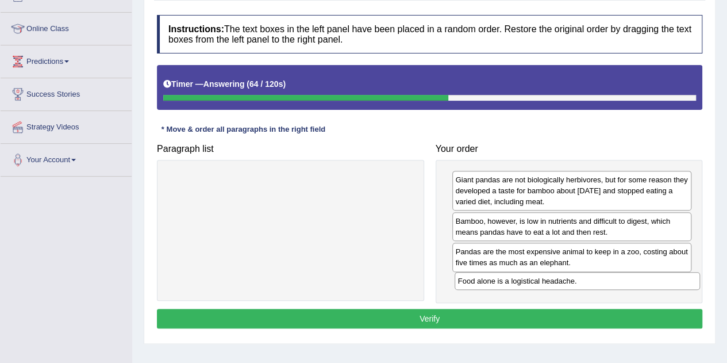
drag, startPoint x: 360, startPoint y: 176, endPoint x: 647, endPoint y: 278, distance: 304.2
click at [647, 278] on div "Food alone is a logistical headache." at bounding box center [576, 280] width 245 height 17
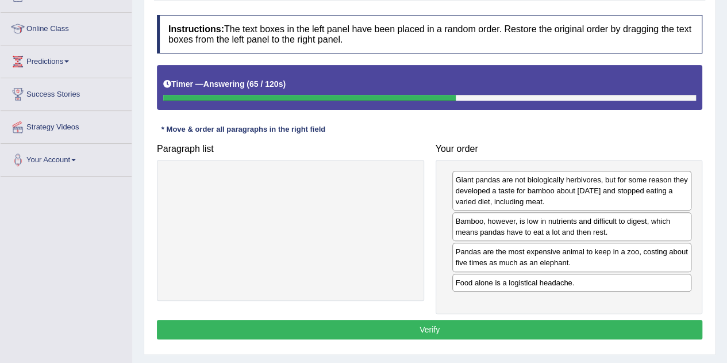
click at [506, 329] on button "Verify" at bounding box center [429, 329] width 545 height 20
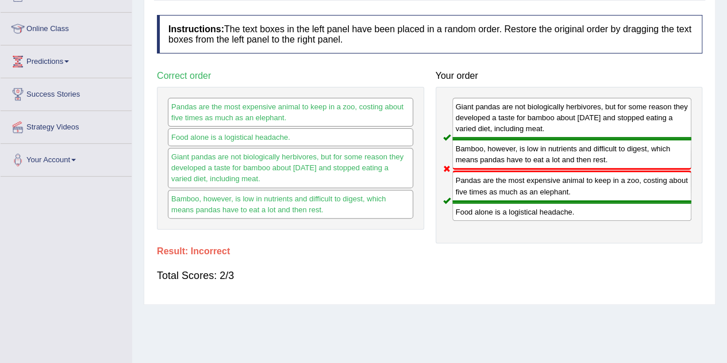
drag, startPoint x: 531, startPoint y: 214, endPoint x: 525, endPoint y: 201, distance: 15.2
click at [525, 202] on div "Food alone is a logistical headache." at bounding box center [572, 211] width 240 height 19
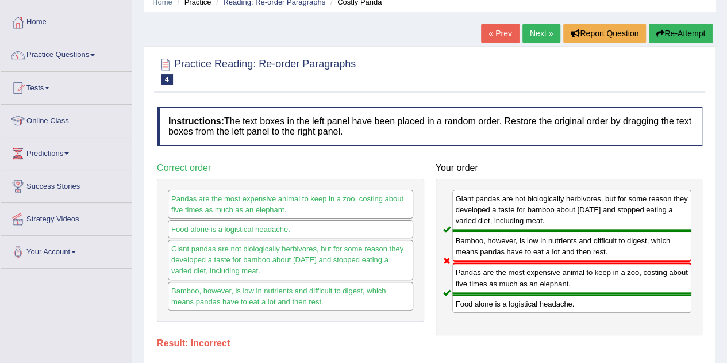
scroll to position [49, 0]
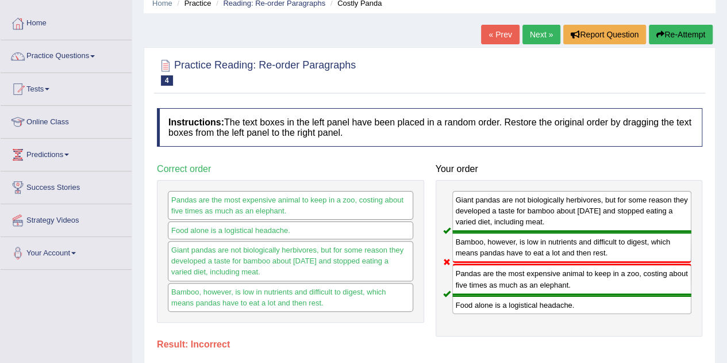
click at [683, 30] on button "Re-Attempt" at bounding box center [681, 35] width 64 height 20
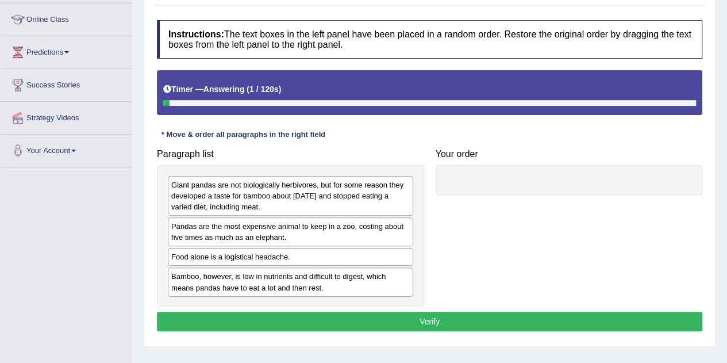
scroll to position [154, 0]
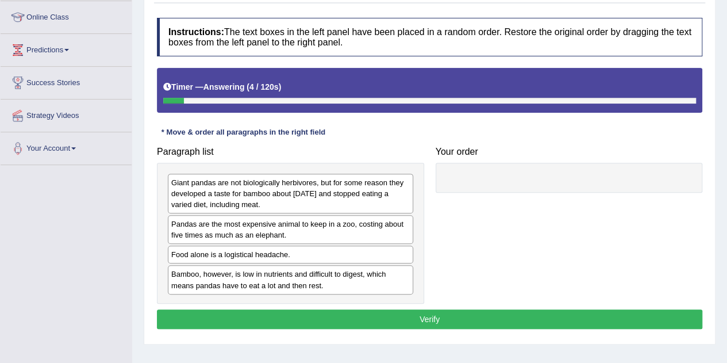
click at [290, 195] on div "Giant pandas are not biologically herbivores, but for some reason they develope…" at bounding box center [290, 194] width 245 height 40
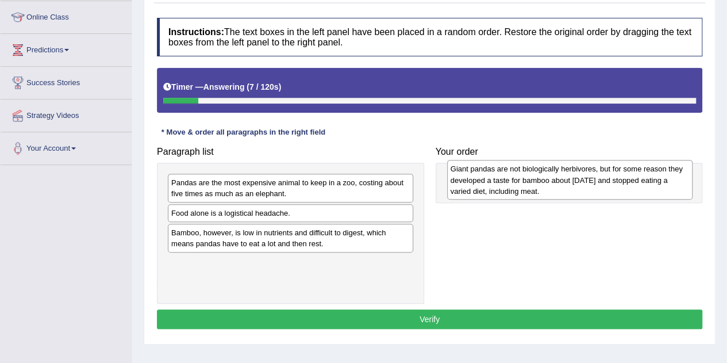
drag, startPoint x: 290, startPoint y: 195, endPoint x: 569, endPoint y: 182, distance: 279.5
click at [569, 182] on div "Giant pandas are not biologically herbivores, but for some reason they develope…" at bounding box center [569, 180] width 245 height 40
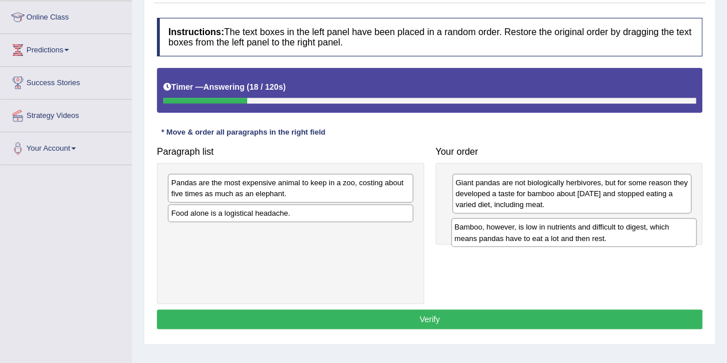
drag, startPoint x: 289, startPoint y: 236, endPoint x: 572, endPoint y: 232, distance: 283.3
click at [572, 232] on div "Bamboo, however, is low in nutrients and difficult to digest, which means panda…" at bounding box center [573, 232] width 245 height 29
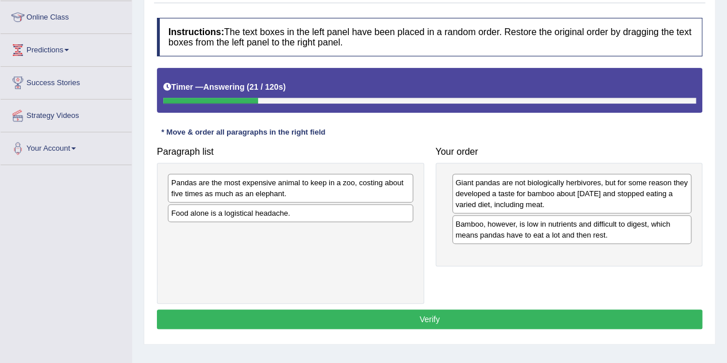
drag, startPoint x: 530, startPoint y: 225, endPoint x: 522, endPoint y: 192, distance: 33.0
click at [522, 215] on div "Bamboo, however, is low in nutrients and difficult to digest, which means panda…" at bounding box center [572, 229] width 240 height 29
click at [522, 184] on div "Giant pandas are not biologically herbivores, but for some reason they develope…" at bounding box center [572, 194] width 240 height 40
click at [521, 169] on div "Giant pandas are not biologically herbivores, but for some reason they develope…" at bounding box center [568, 215] width 267 height 104
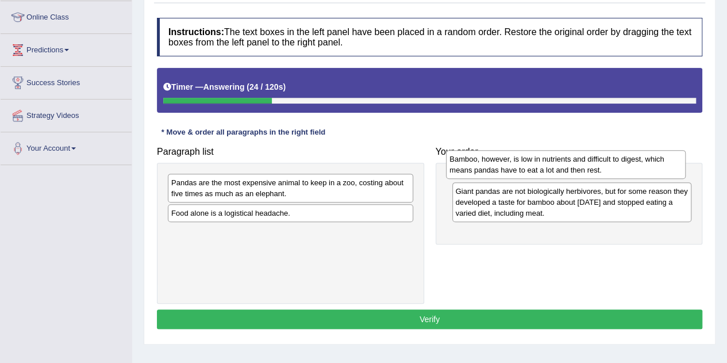
drag, startPoint x: 503, startPoint y: 228, endPoint x: 498, endPoint y: 164, distance: 64.6
click at [498, 164] on div "Bamboo, however, is low in nutrients and difficult to digest, which means panda…" at bounding box center [566, 164] width 240 height 29
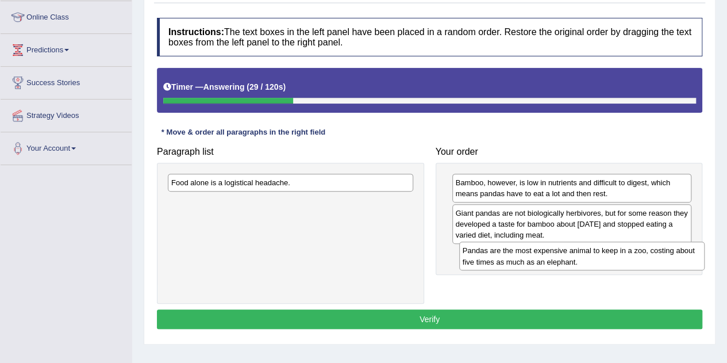
drag, startPoint x: 239, startPoint y: 191, endPoint x: 530, endPoint y: 260, distance: 299.2
click at [530, 260] on div "Pandas are the most expensive animal to keep in a zoo, costing about five times…" at bounding box center [581, 255] width 245 height 29
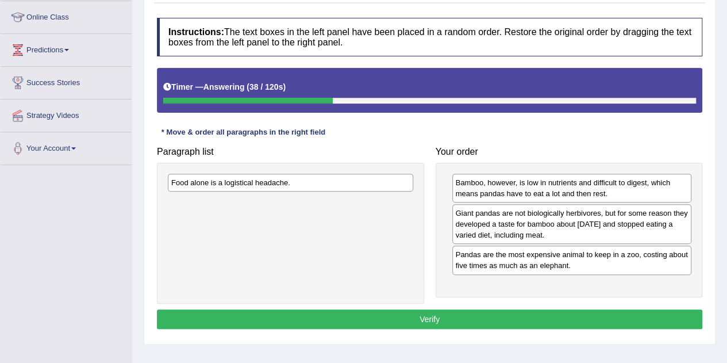
click at [234, 179] on div "Food alone is a logistical headache." at bounding box center [290, 183] width 245 height 18
click at [407, 263] on div "Food alone is a logistical headache." at bounding box center [290, 233] width 267 height 141
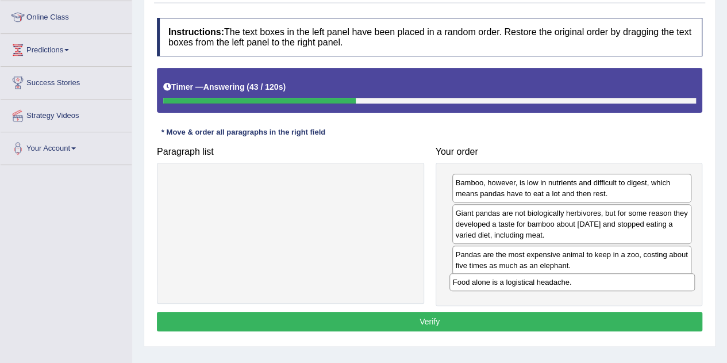
drag, startPoint x: 288, startPoint y: 177, endPoint x: 570, endPoint y: 277, distance: 298.7
click at [570, 277] on div "Food alone is a logistical headache." at bounding box center [571, 281] width 245 height 17
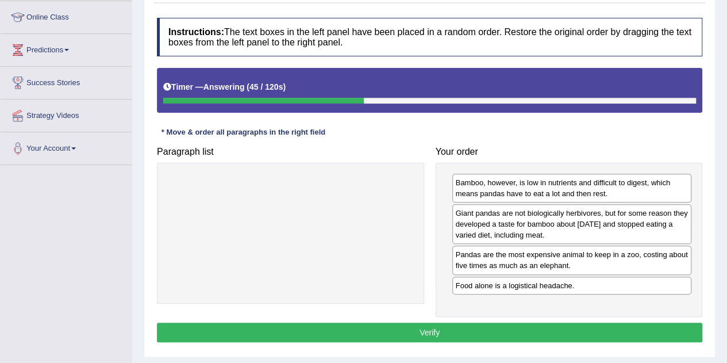
click at [437, 323] on button "Verify" at bounding box center [429, 332] width 545 height 20
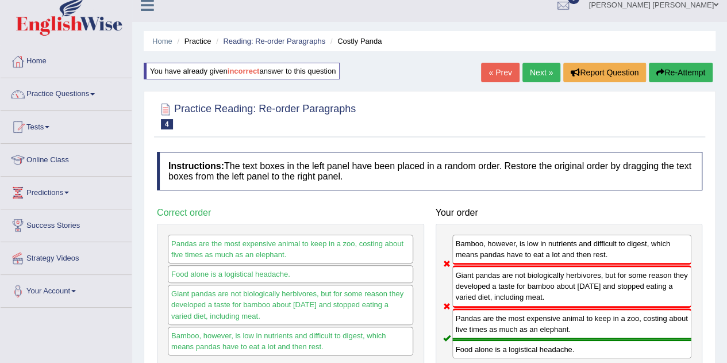
scroll to position [0, 0]
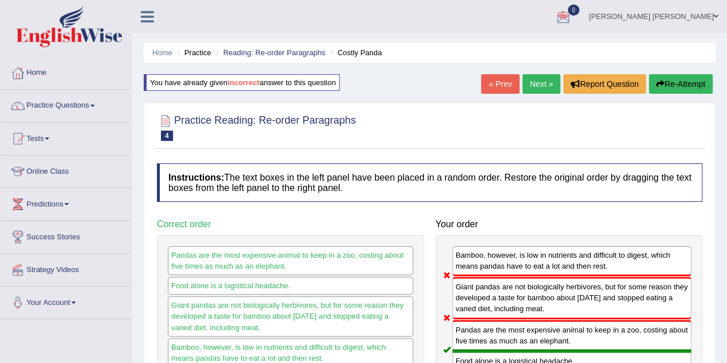
click at [537, 79] on link "Next »" at bounding box center [541, 84] width 38 height 20
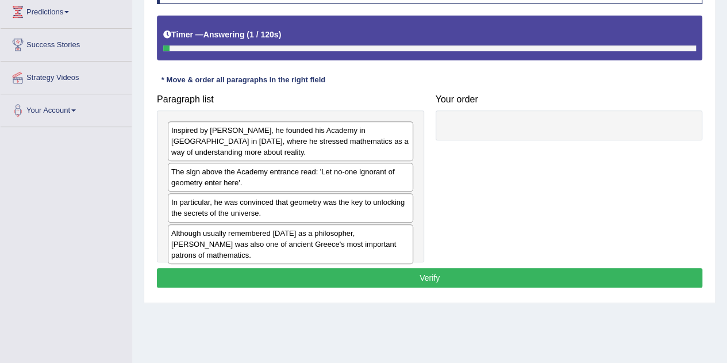
scroll to position [198, 0]
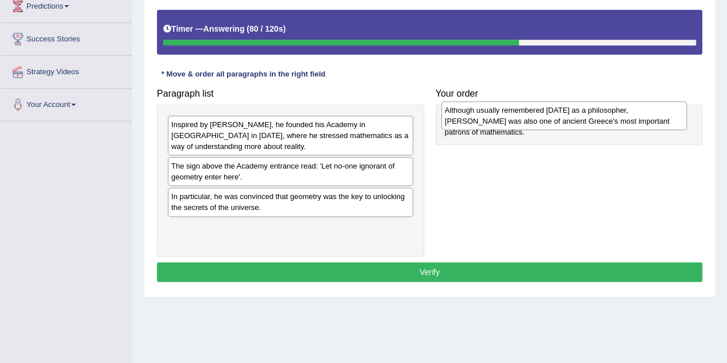
drag, startPoint x: 294, startPoint y: 233, endPoint x: 568, endPoint y: 117, distance: 297.4
click at [568, 117] on div "Although usually remembered [DATE] as a philosopher, [PERSON_NAME] was also one…" at bounding box center [563, 115] width 245 height 29
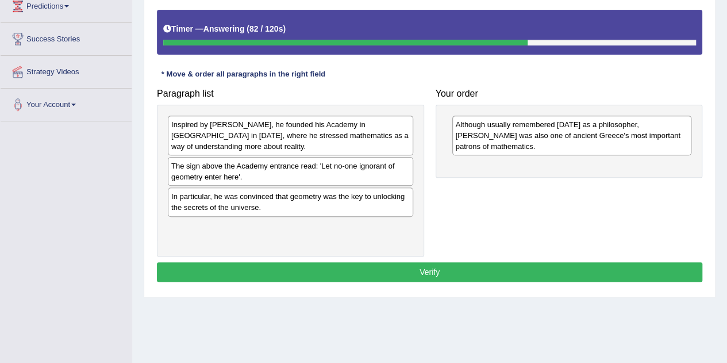
click at [372, 138] on div "Inspired by Pythagoras, he founded his Academy in Athens in 387 BC, where he st…" at bounding box center [290, 135] width 245 height 40
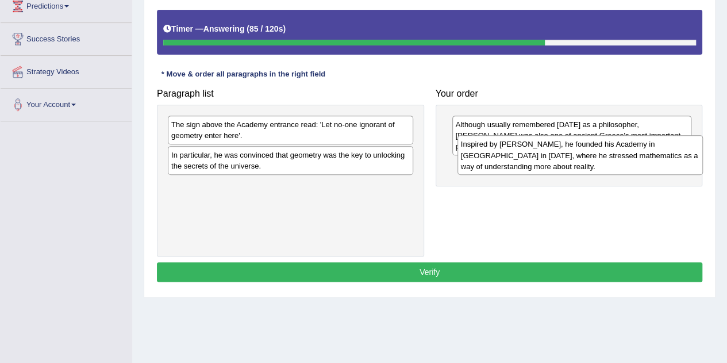
drag, startPoint x: 372, startPoint y: 138, endPoint x: 662, endPoint y: 158, distance: 290.2
click at [662, 158] on div "Inspired by Pythagoras, he founded his Academy in Athens in 387 BC, where he st…" at bounding box center [579, 155] width 245 height 40
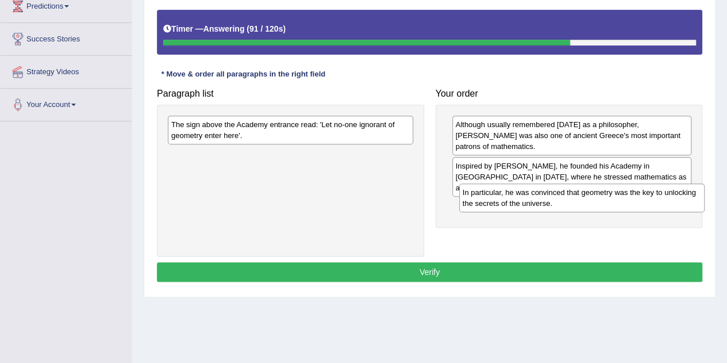
drag, startPoint x: 388, startPoint y: 158, endPoint x: 679, endPoint y: 195, distance: 293.7
click at [679, 195] on div "In particular, he was convinced that geometry was the key to unlocking the secr…" at bounding box center [581, 197] width 245 height 29
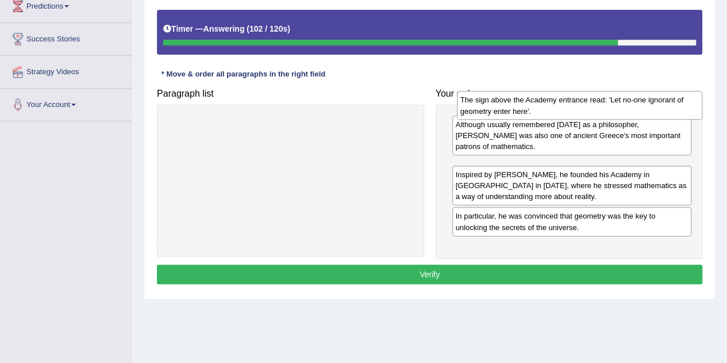
drag, startPoint x: 321, startPoint y: 127, endPoint x: 610, endPoint y: 102, distance: 290.0
click at [610, 102] on div "The sign above the Academy entrance read: 'Let no-one ignorant of geometry ente…" at bounding box center [579, 105] width 245 height 29
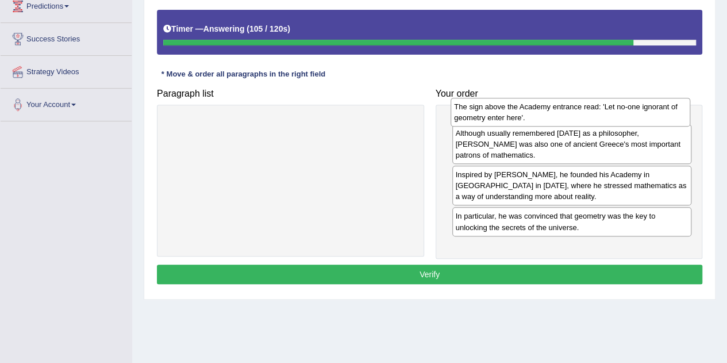
drag, startPoint x: 565, startPoint y: 161, endPoint x: 564, endPoint y: 113, distance: 48.3
click at [564, 113] on div "The sign above the Academy entrance read: 'Let no-one ignorant of geometry ente…" at bounding box center [570, 112] width 240 height 29
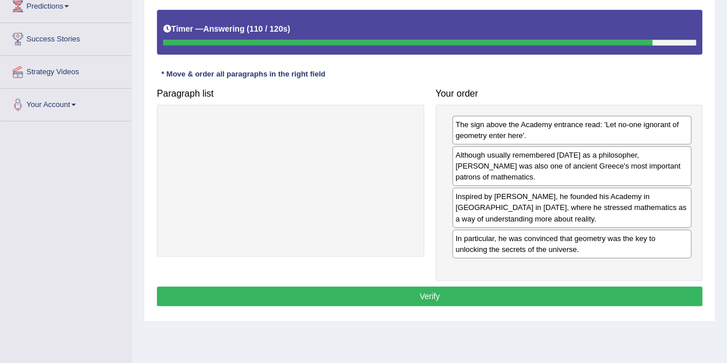
click at [484, 286] on button "Verify" at bounding box center [429, 296] width 545 height 20
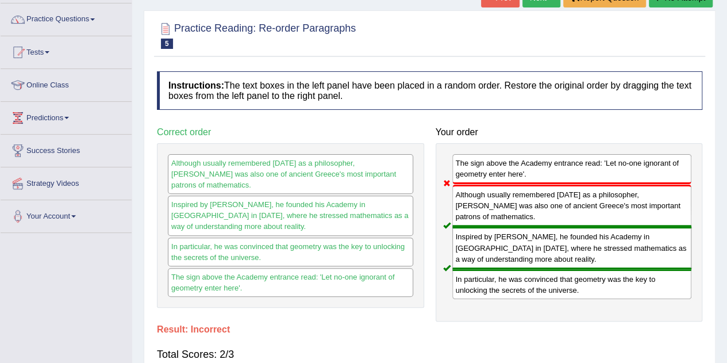
scroll to position [86, 0]
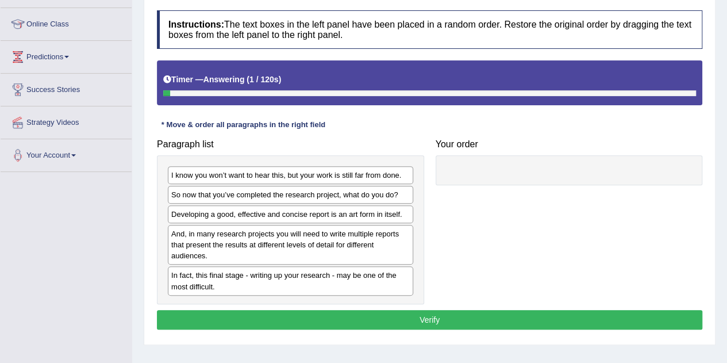
scroll to position [172, 0]
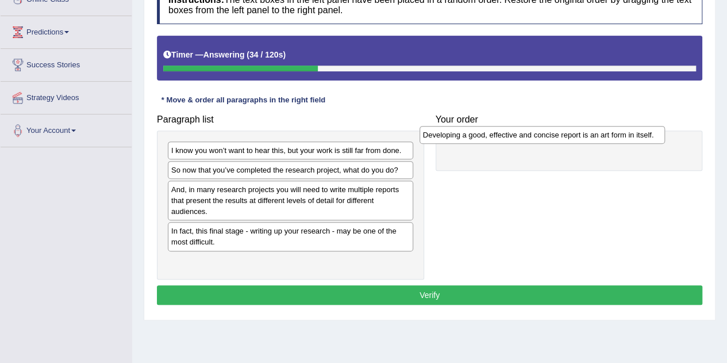
drag, startPoint x: 287, startPoint y: 187, endPoint x: 539, endPoint y: 133, distance: 257.4
click at [539, 133] on div "Developing a good, effective and concise report is an art form in itself." at bounding box center [541, 134] width 245 height 17
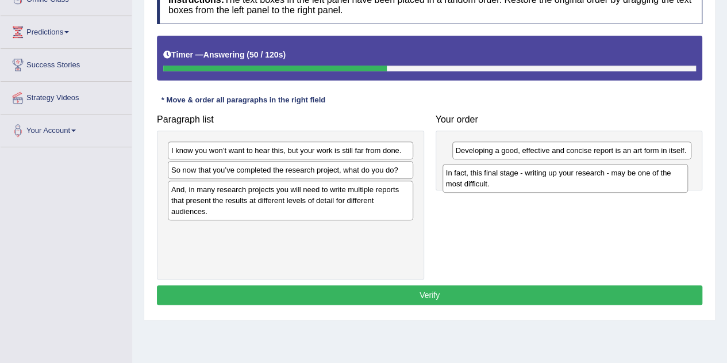
drag, startPoint x: 293, startPoint y: 230, endPoint x: 568, endPoint y: 173, distance: 280.6
click at [568, 173] on div "In fact, this final stage - writing up your research - may be one of the most d…" at bounding box center [564, 178] width 245 height 29
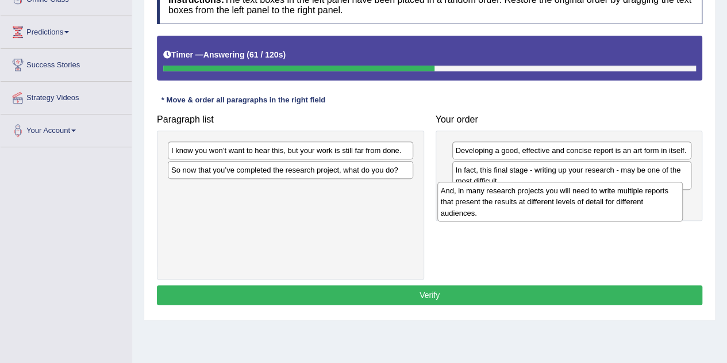
drag, startPoint x: 291, startPoint y: 196, endPoint x: 561, endPoint y: 198, distance: 269.5
click at [561, 198] on div "And, in many research projects you will need to write multiple reports that pre…" at bounding box center [559, 202] width 245 height 40
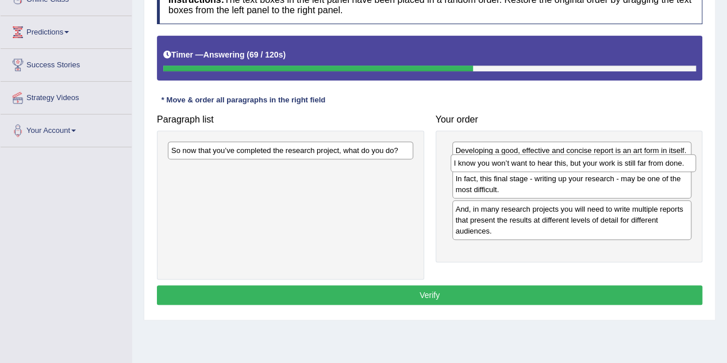
drag, startPoint x: 298, startPoint y: 149, endPoint x: 580, endPoint y: 163, distance: 283.0
click at [580, 163] on div "I know you won’t want to hear this, but your work is still far from done." at bounding box center [572, 162] width 245 height 17
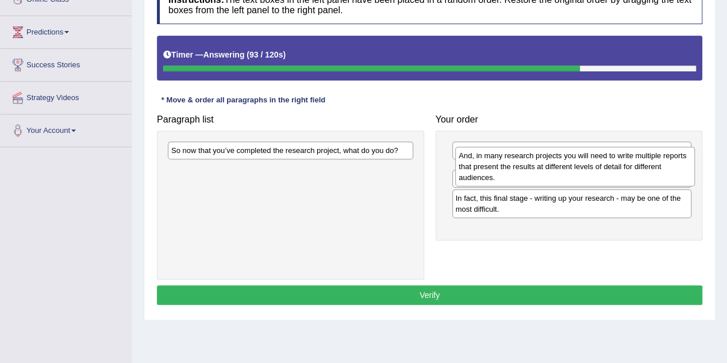
drag, startPoint x: 493, startPoint y: 227, endPoint x: 496, endPoint y: 164, distance: 63.3
click at [496, 164] on div "And, in many research projects you will need to write multiple reports that pre…" at bounding box center [575, 167] width 240 height 40
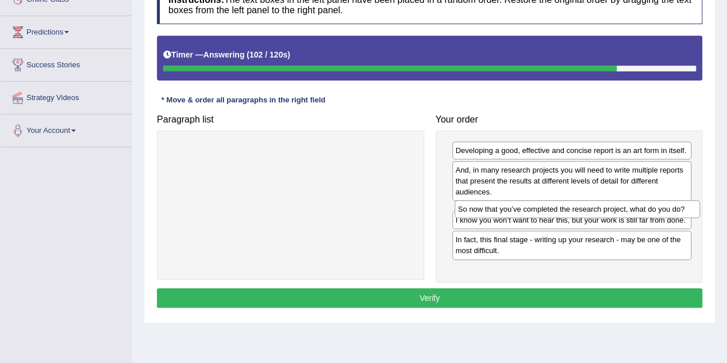
drag, startPoint x: 328, startPoint y: 149, endPoint x: 615, endPoint y: 208, distance: 293.3
click at [615, 208] on div "So now that you’ve completed the research project, what do you do?" at bounding box center [576, 208] width 245 height 17
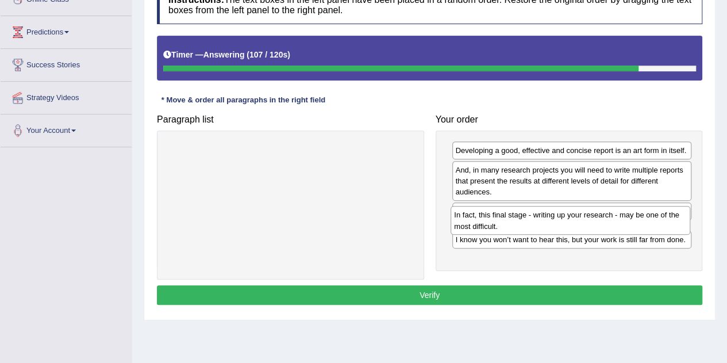
drag, startPoint x: 570, startPoint y: 252, endPoint x: 569, endPoint y: 218, distance: 33.9
click at [569, 218] on div "In fact, this final stage - writing up your research - may be one of the most d…" at bounding box center [570, 220] width 240 height 29
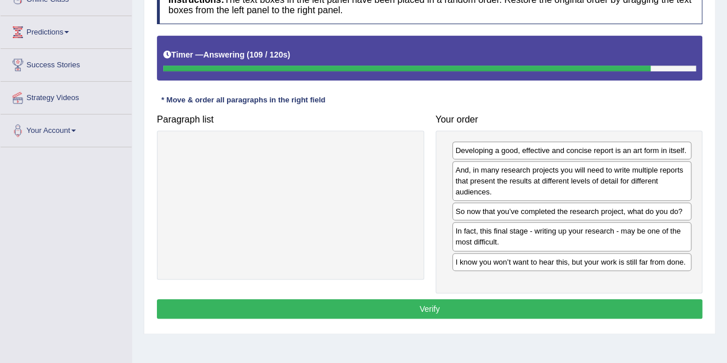
click at [443, 299] on button "Verify" at bounding box center [429, 309] width 545 height 20
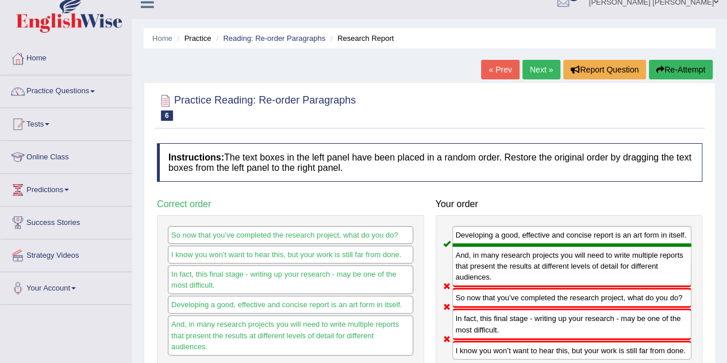
scroll to position [0, 0]
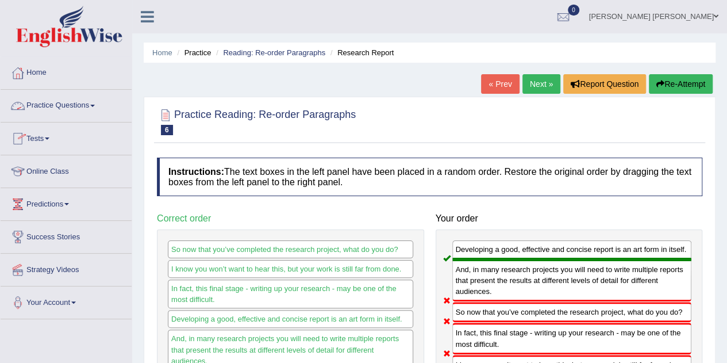
click at [97, 107] on link "Practice Questions" at bounding box center [66, 104] width 131 height 29
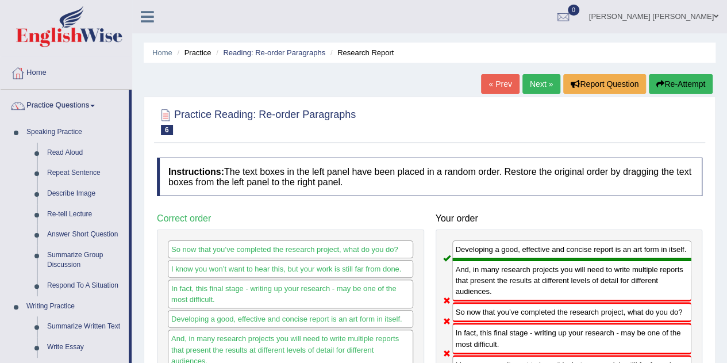
click at [544, 88] on link "Next »" at bounding box center [541, 84] width 38 height 20
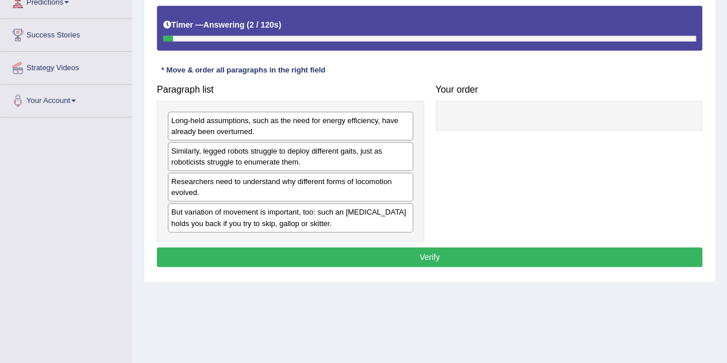
scroll to position [206, 0]
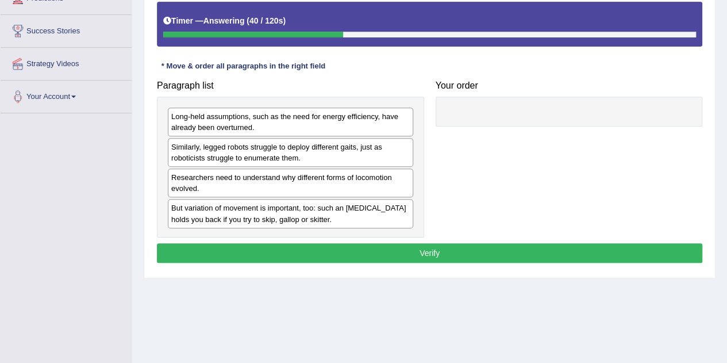
click at [287, 182] on div "Researchers need to understand why different forms of locomotion evolved." at bounding box center [290, 182] width 245 height 29
click at [421, 136] on div "Long-held assumptions, such as the need for energy efficiency, have already bee…" at bounding box center [290, 167] width 267 height 141
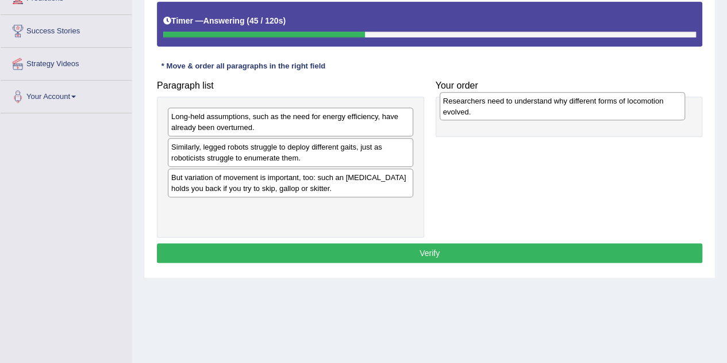
drag, startPoint x: 373, startPoint y: 180, endPoint x: 645, endPoint y: 105, distance: 282.0
click at [645, 105] on div "Researchers need to understand why different forms of locomotion evolved." at bounding box center [562, 106] width 245 height 29
